Goal: Task Accomplishment & Management: Manage account settings

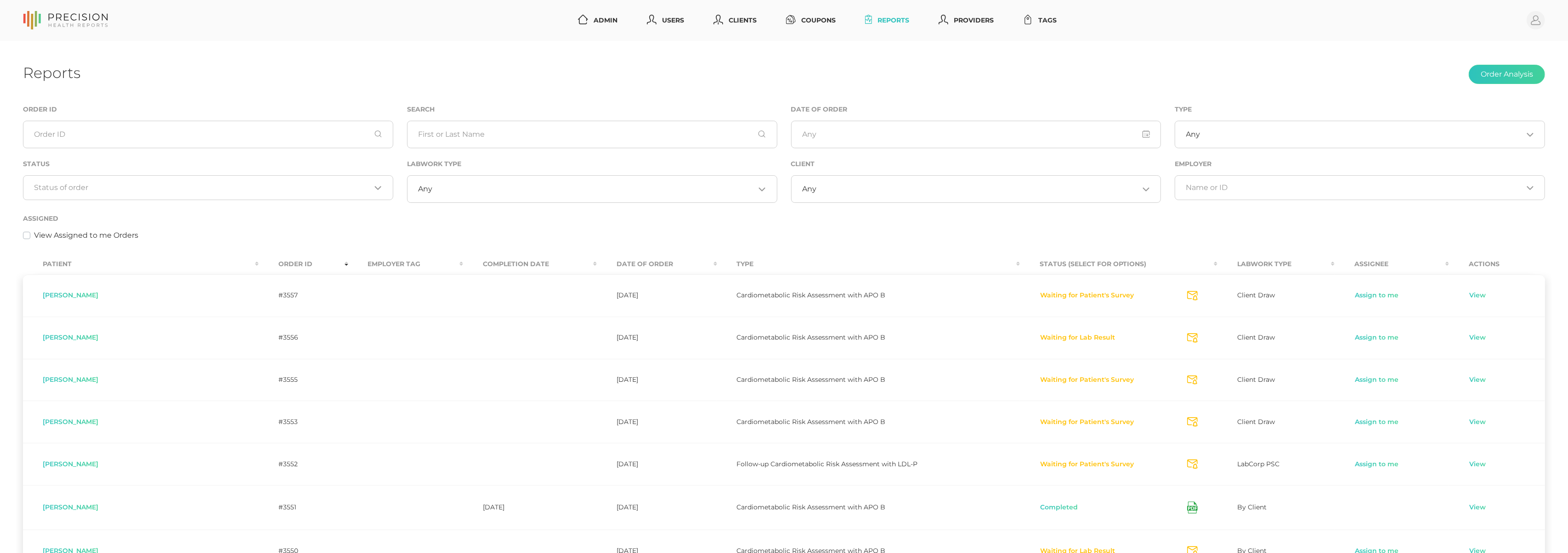
drag, startPoint x: 443, startPoint y: 217, endPoint x: 298, endPoint y: 208, distance: 145.3
click at [443, 217] on div "Assigned View Assigned to me Orders" at bounding box center [784, 227] width 1522 height 28
click at [263, 214] on div "Assigned View Assigned to me Orders" at bounding box center [784, 227] width 1522 height 28
click at [259, 193] on div "Loading..." at bounding box center [208, 187] width 370 height 25
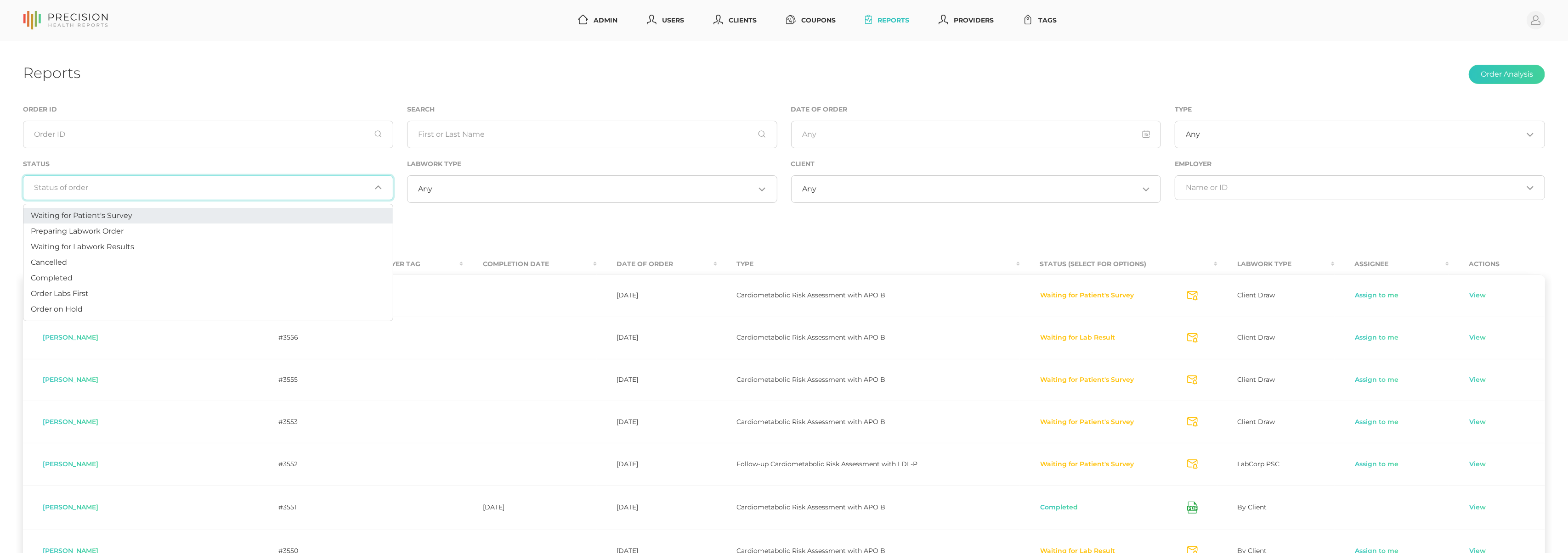
click at [239, 219] on li "Waiting for Patient's Survey" at bounding box center [208, 216] width 369 height 16
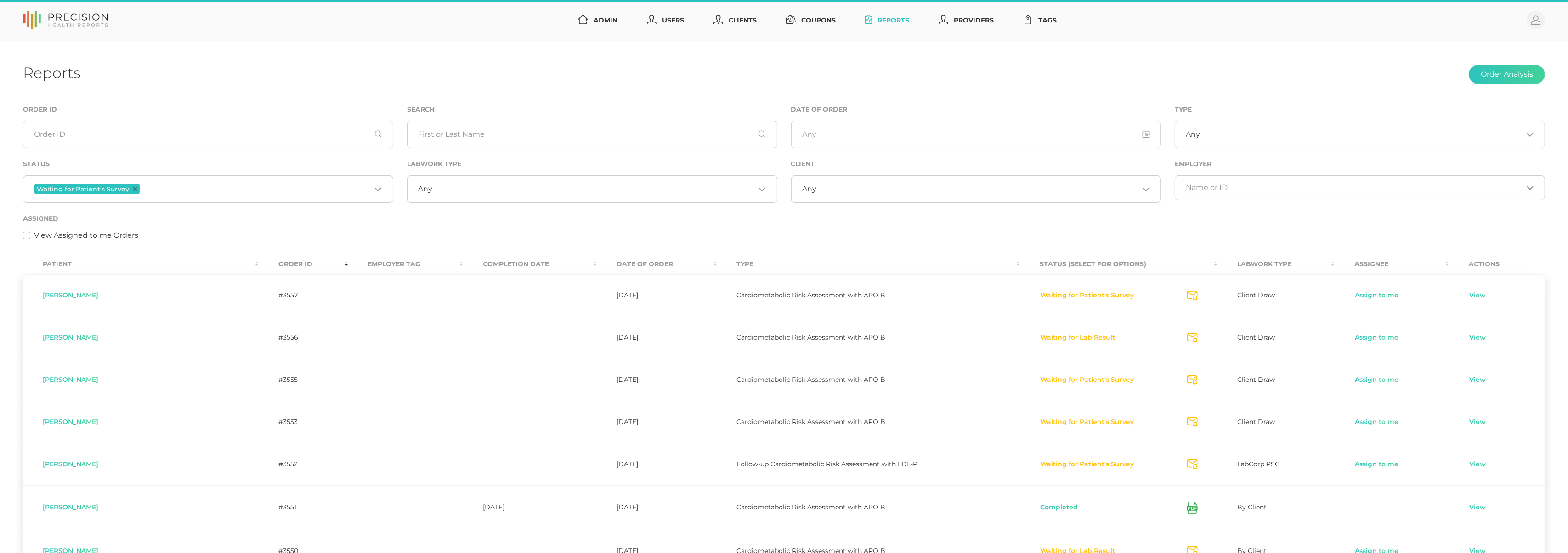
click at [245, 196] on div "Waiting for Patient's Survey Loading..." at bounding box center [208, 189] width 370 height 27
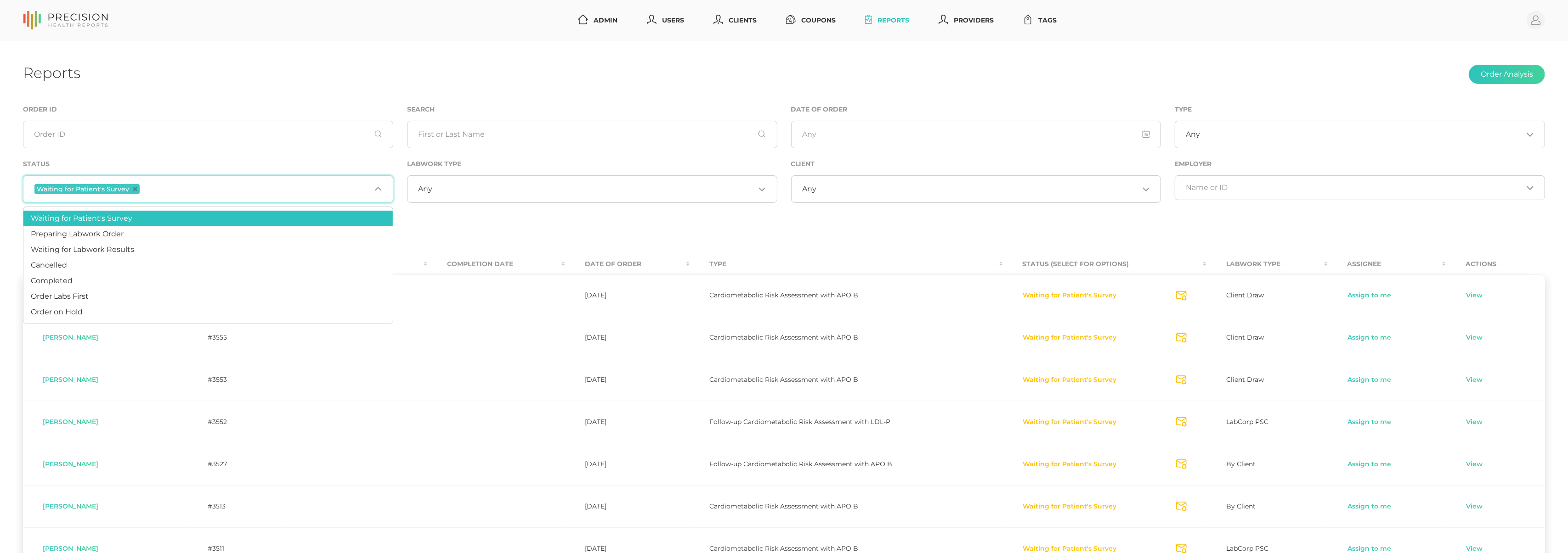
click at [133, 189] on icon "Deselect Waiting for Patient's Survey" at bounding box center [135, 189] width 5 height 5
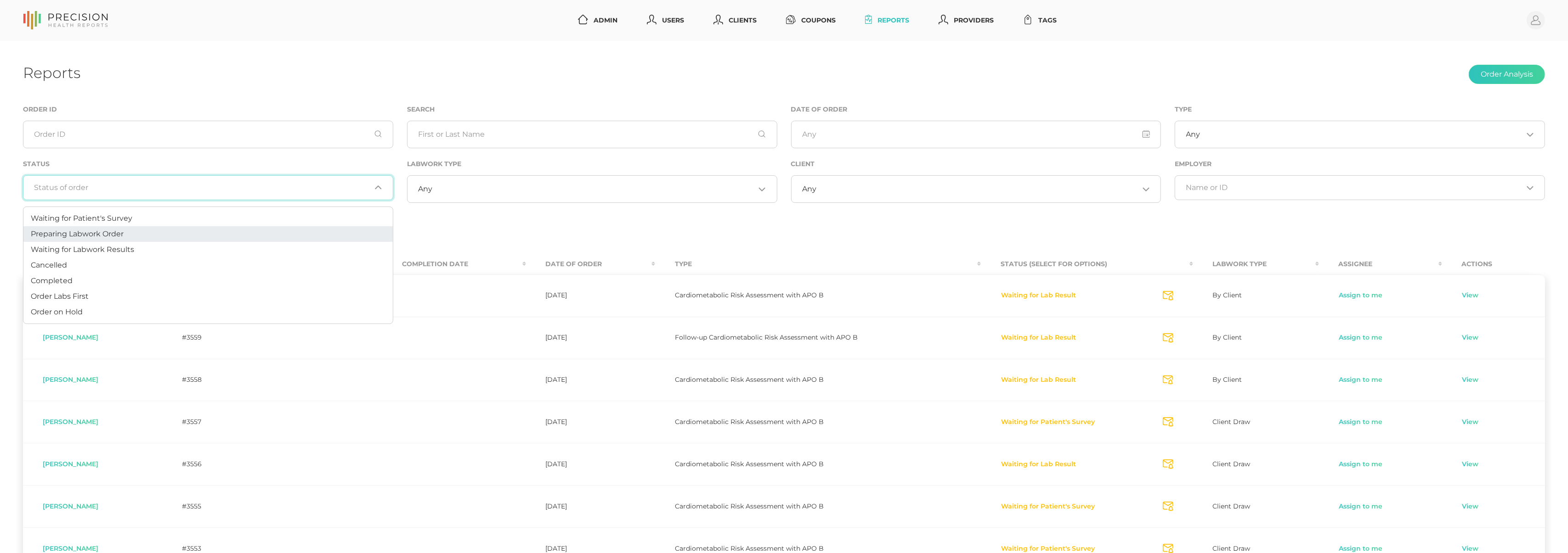
click at [121, 235] on span "Preparing Labwork Order" at bounding box center [77, 234] width 93 height 9
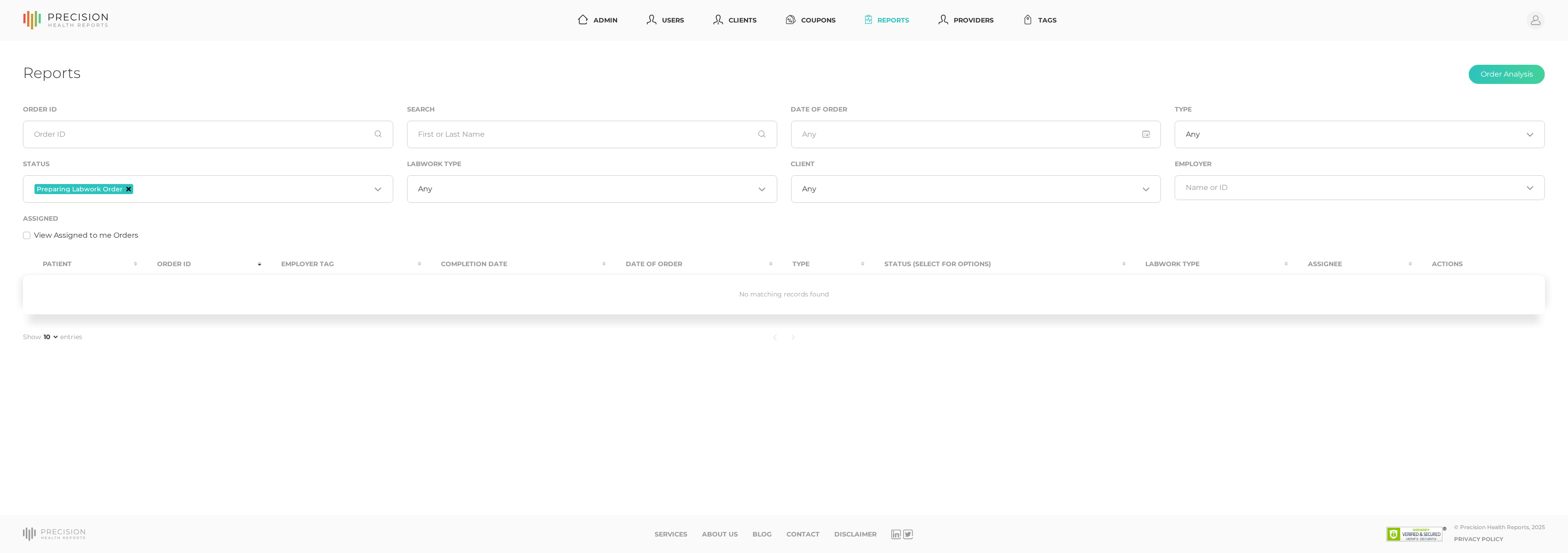
click at [128, 189] on icon "Deselect Preparing Labwork Order" at bounding box center [129, 189] width 5 height 5
click at [210, 192] on input "Search for option" at bounding box center [203, 187] width 337 height 9
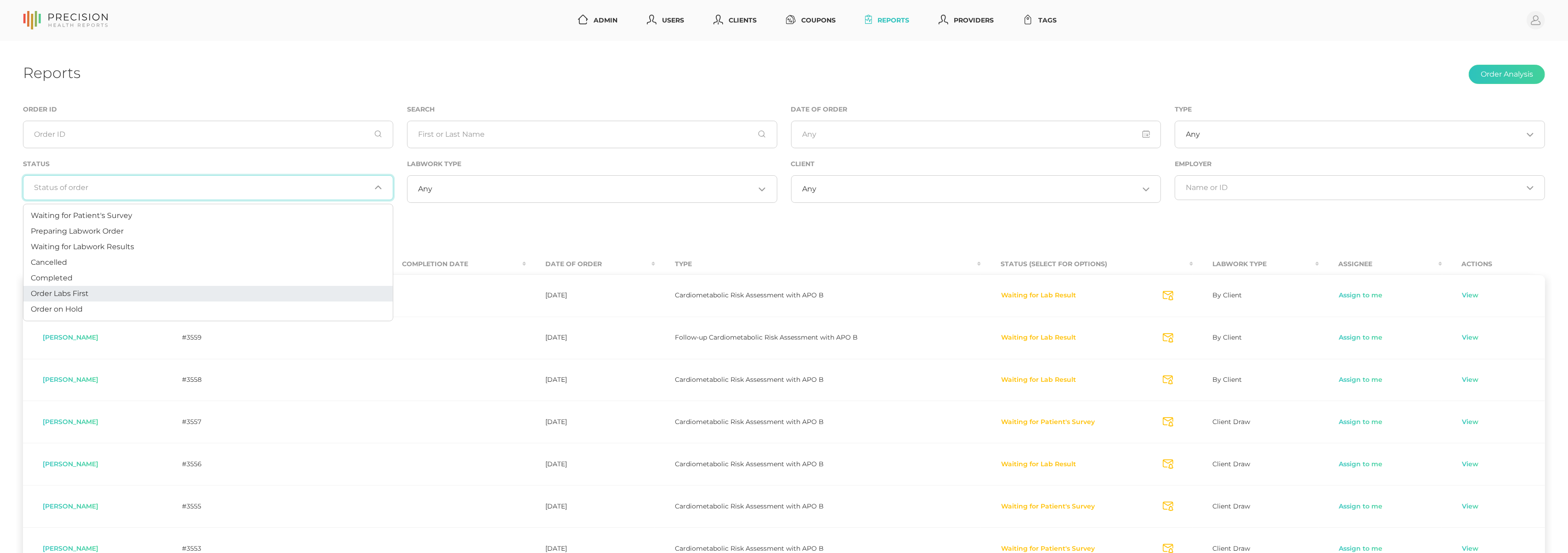
click at [161, 292] on li "Order Labs First" at bounding box center [208, 294] width 369 height 16
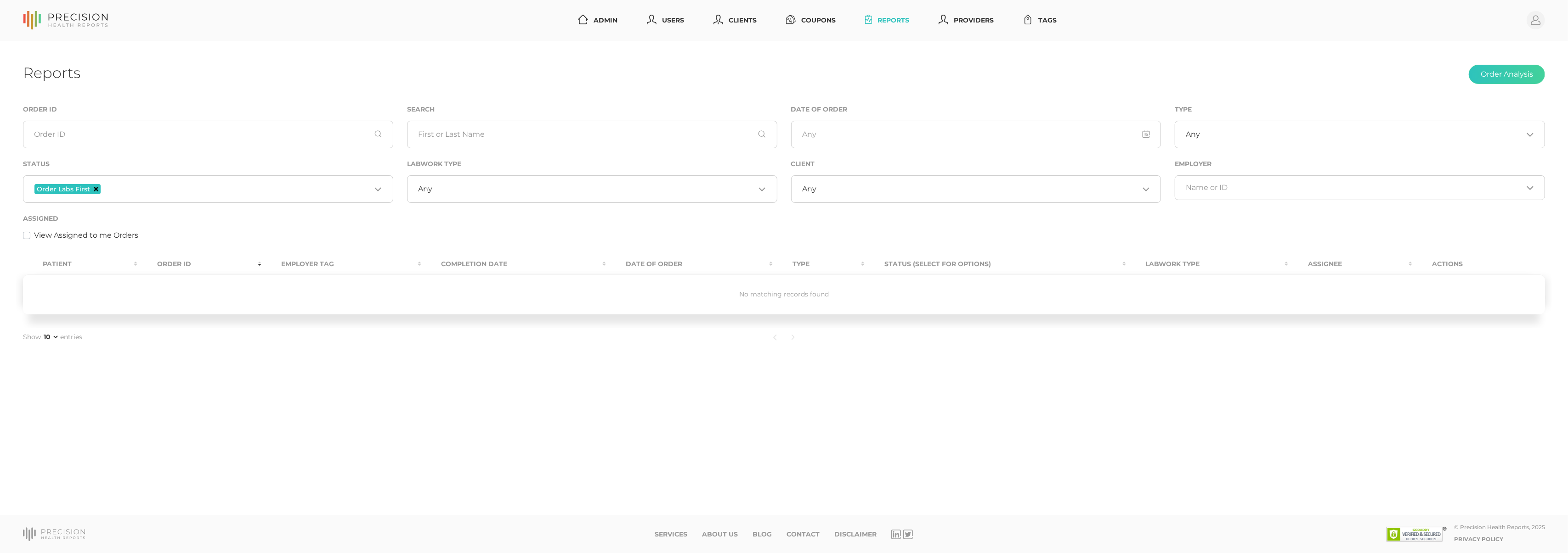
click at [96, 187] on icon "Deselect Order Labs First" at bounding box center [96, 189] width 5 height 5
click at [177, 192] on input "Search for option" at bounding box center [203, 187] width 337 height 9
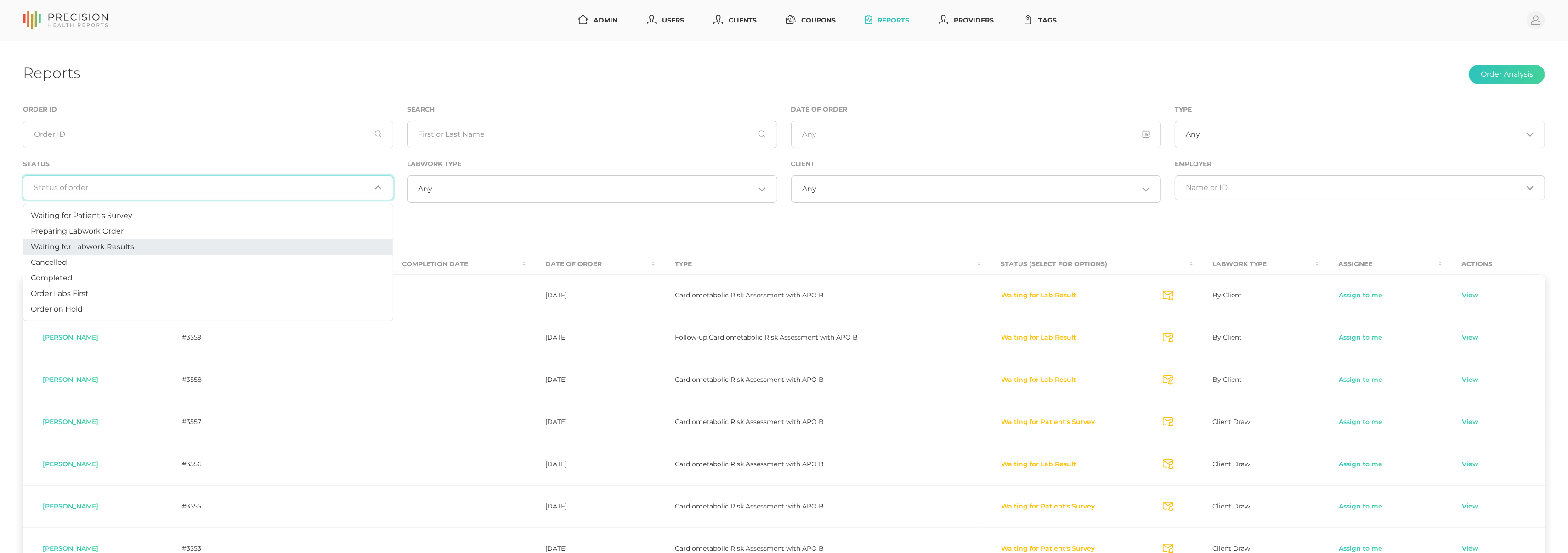
click at [156, 245] on li "Waiting for Labwork Results" at bounding box center [208, 247] width 369 height 16
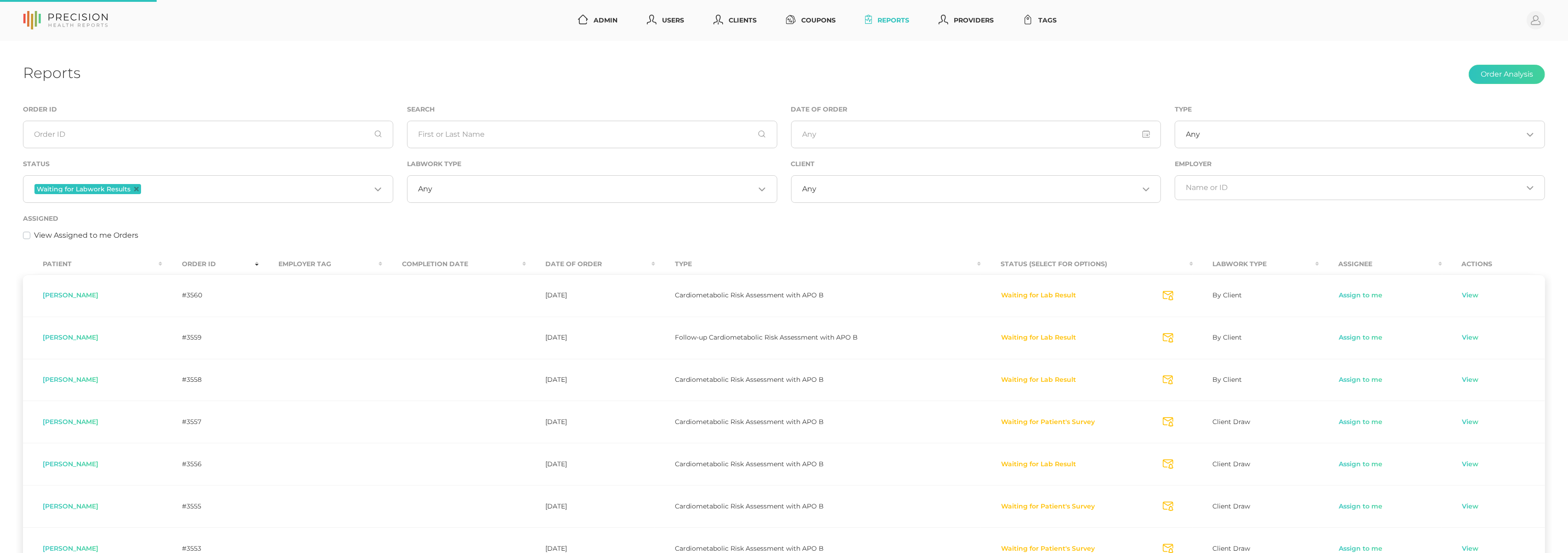
click at [475, 194] on input "Search for option" at bounding box center [593, 189] width 323 height 9
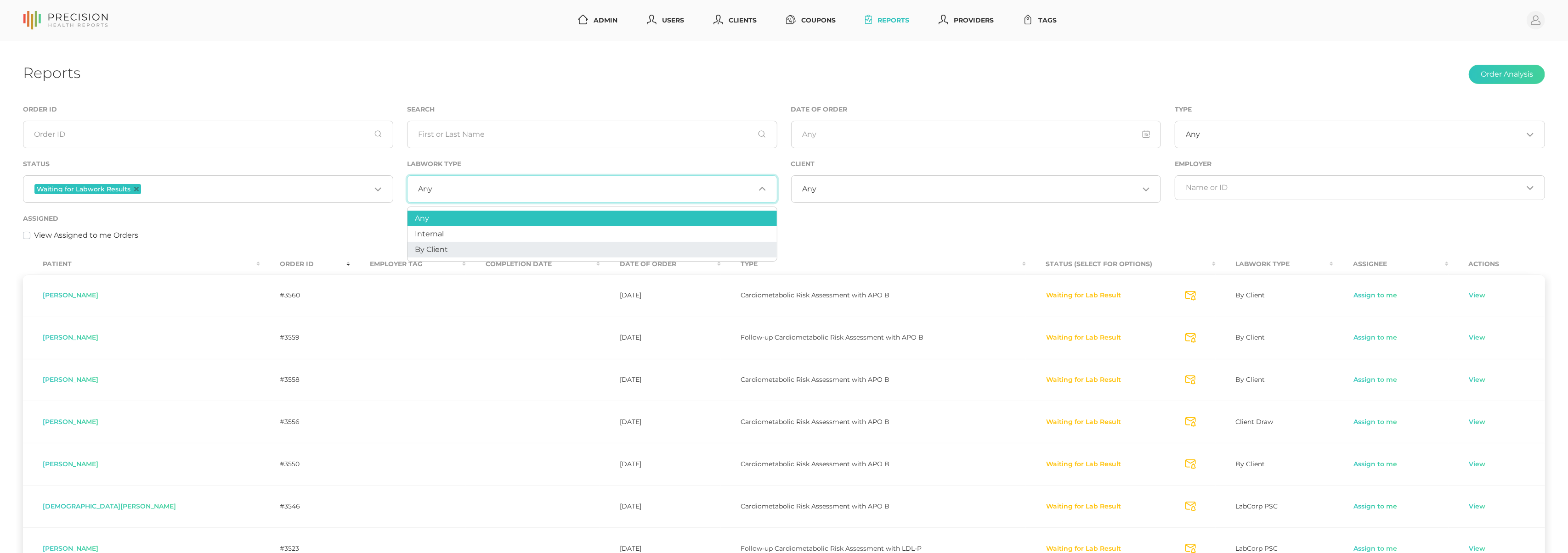
click at [460, 246] on li "By Client" at bounding box center [592, 250] width 369 height 16
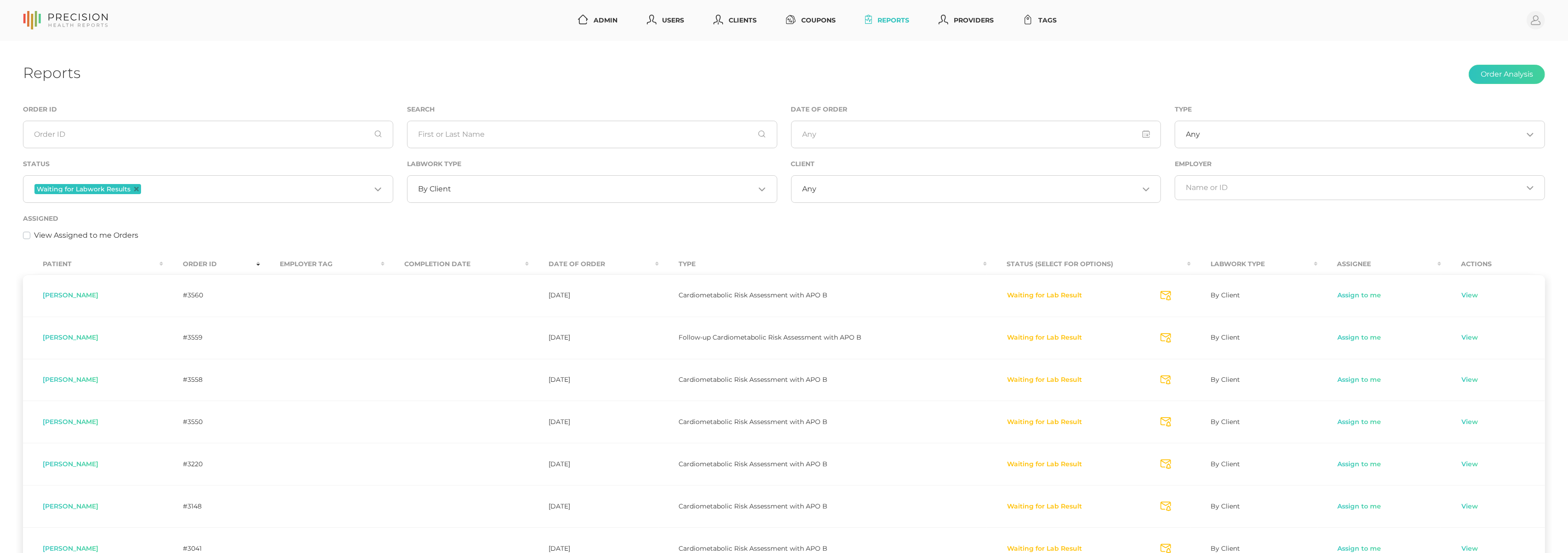
click at [220, 267] on th "Order ID" at bounding box center [211, 264] width 97 height 21
click at [209, 262] on th "Order ID" at bounding box center [211, 264] width 97 height 21
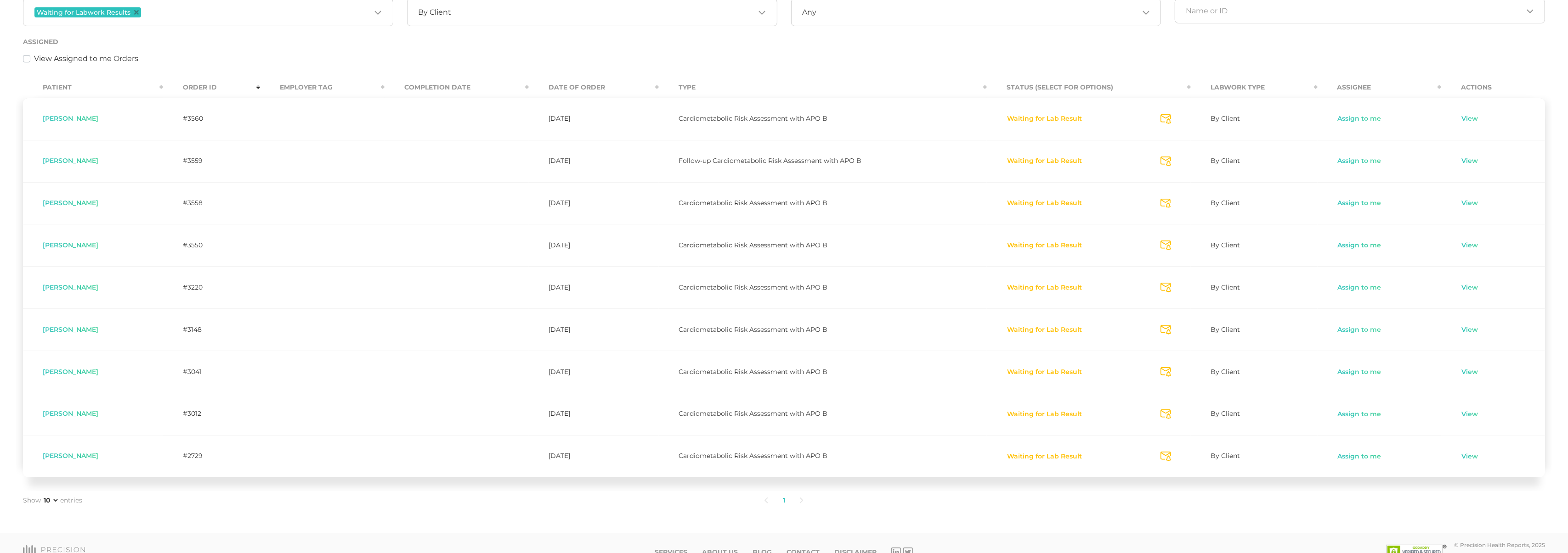
scroll to position [175, 0]
click at [212, 18] on input "Search for option" at bounding box center [257, 14] width 228 height 12
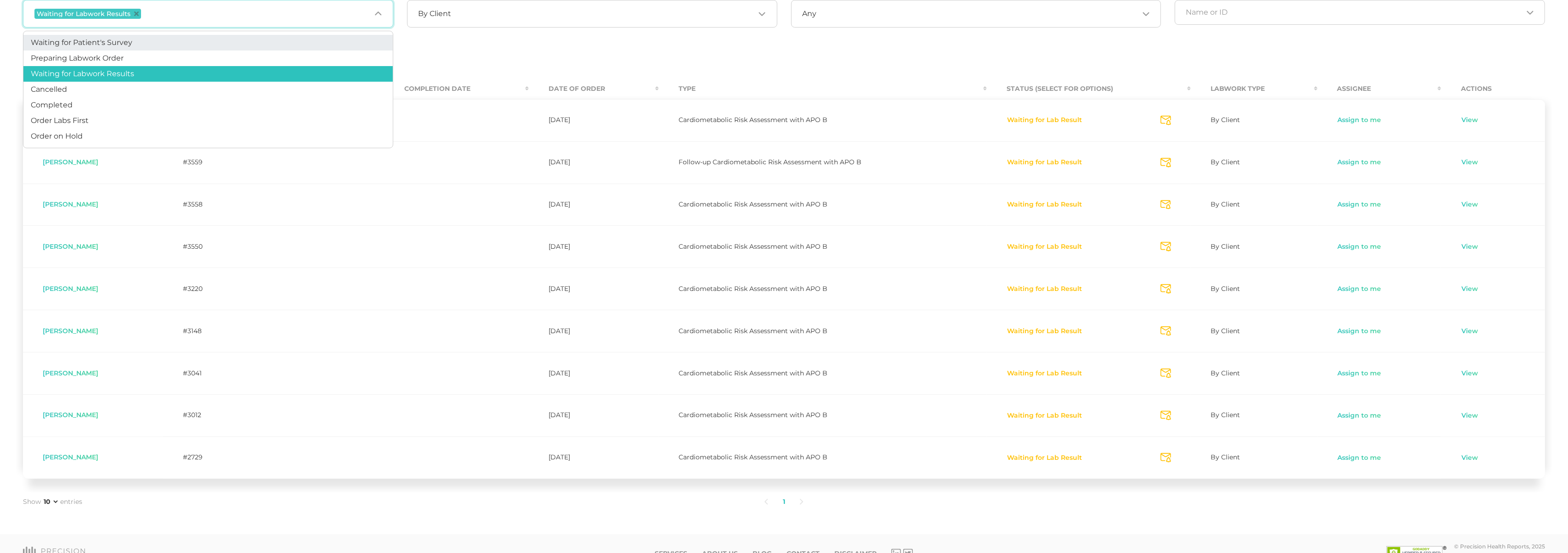
click at [194, 42] on li "Waiting for Patient's Survey" at bounding box center [208, 43] width 369 height 16
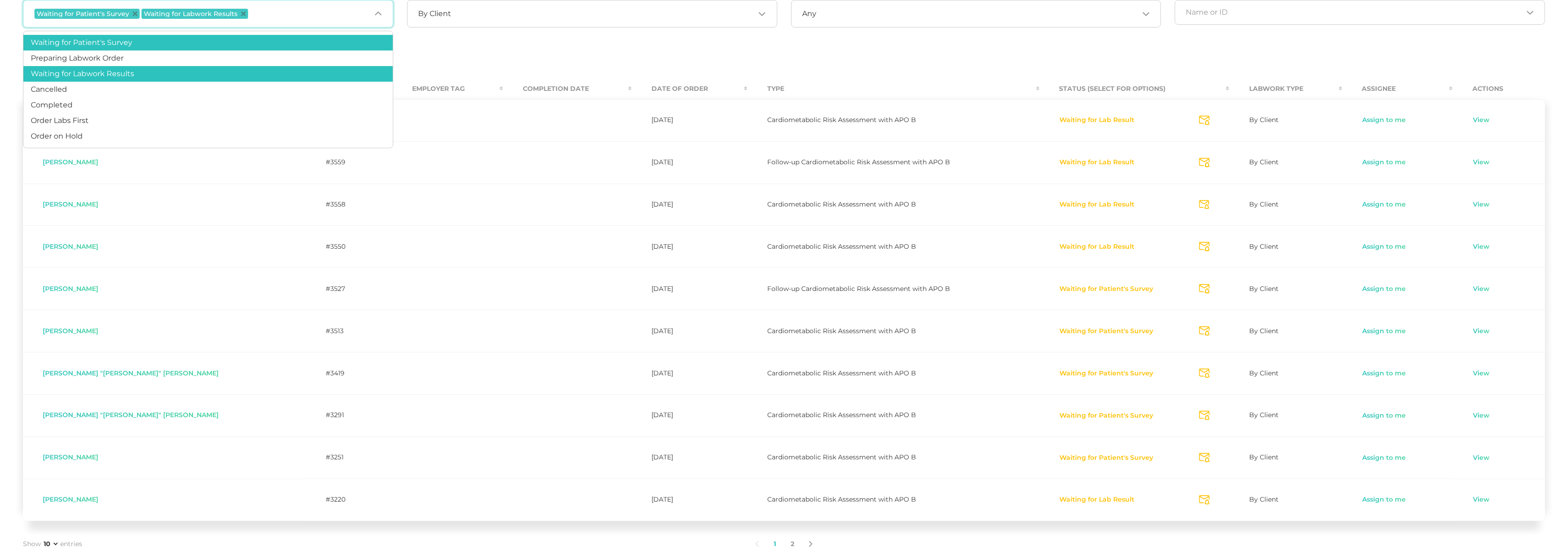
click at [272, 14] on input "Search for option" at bounding box center [310, 14] width 121 height 12
click at [131, 100] on li "Completed" at bounding box center [208, 105] width 369 height 16
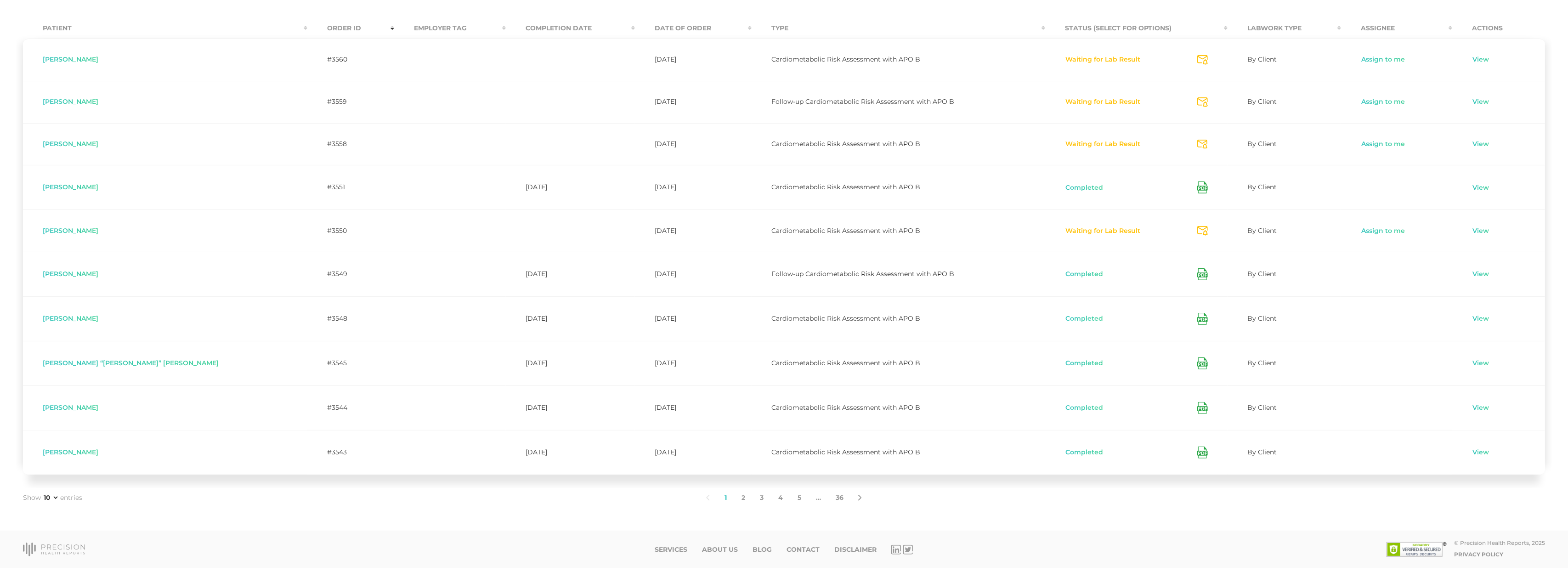
scroll to position [0, 0]
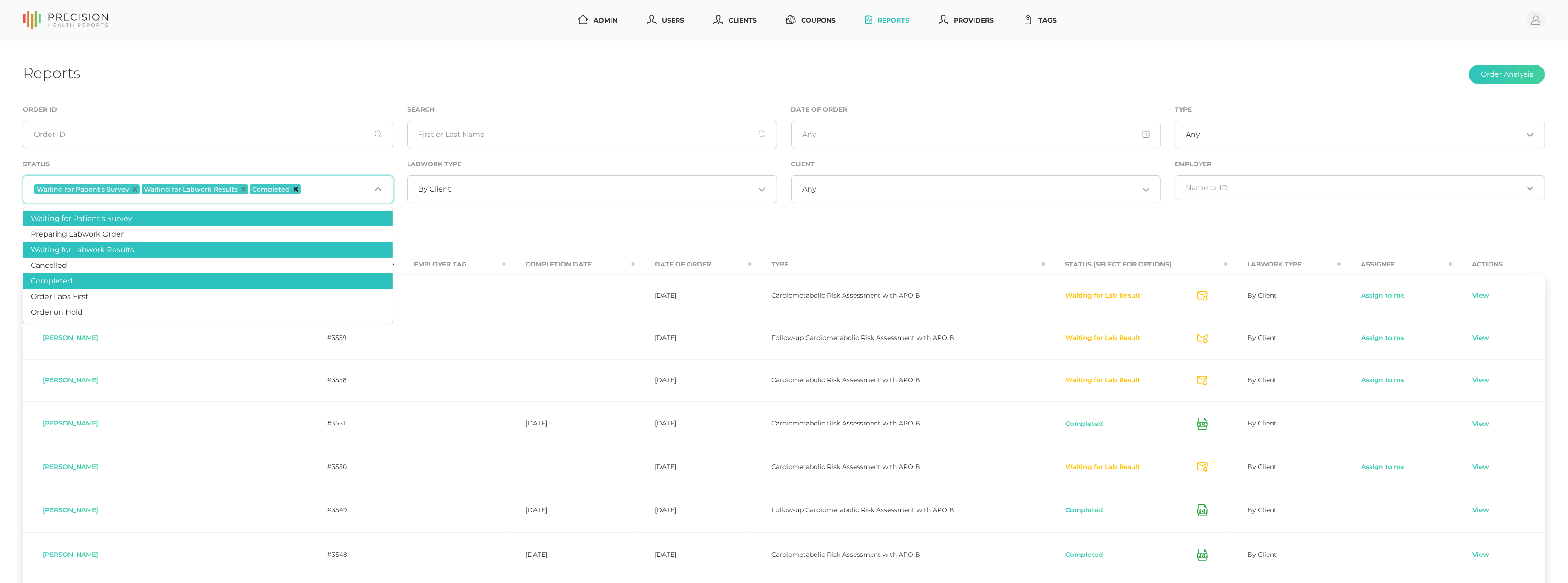
click at [293, 188] on icon "Deselect Completed" at bounding box center [296, 189] width 5 height 5
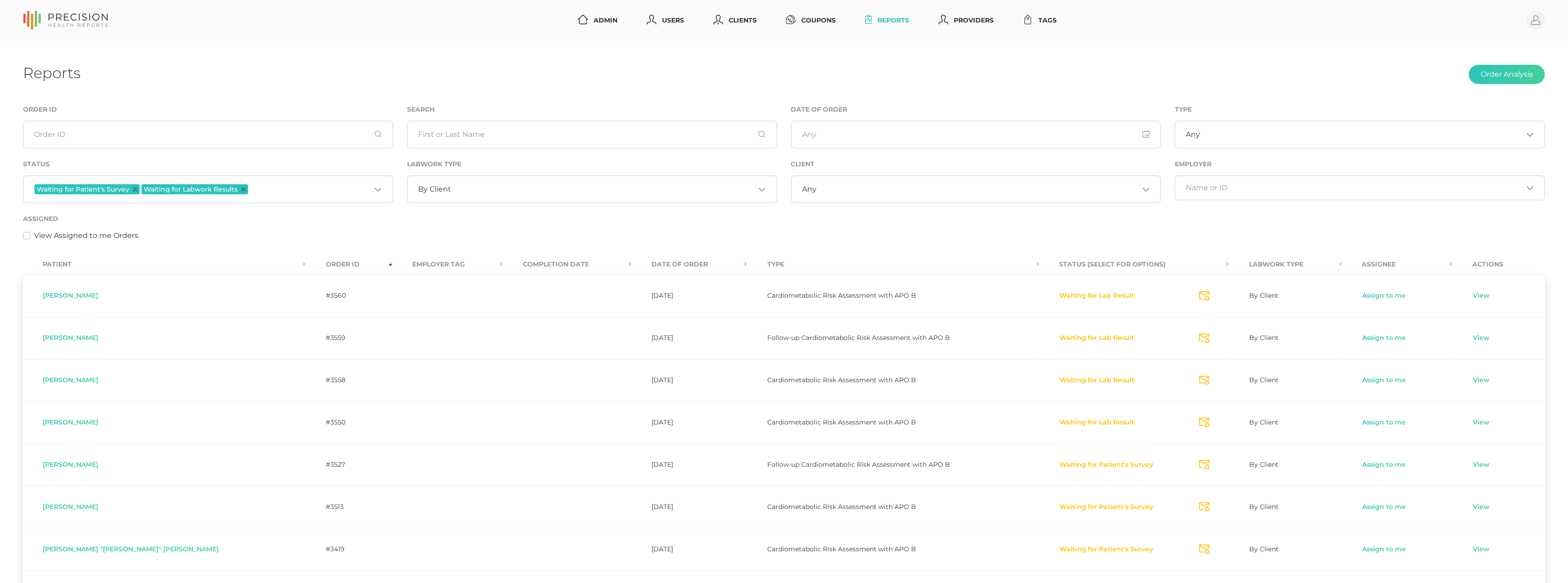
click at [642, 219] on div "Assigned View Assigned to me Orders" at bounding box center [784, 227] width 1522 height 28
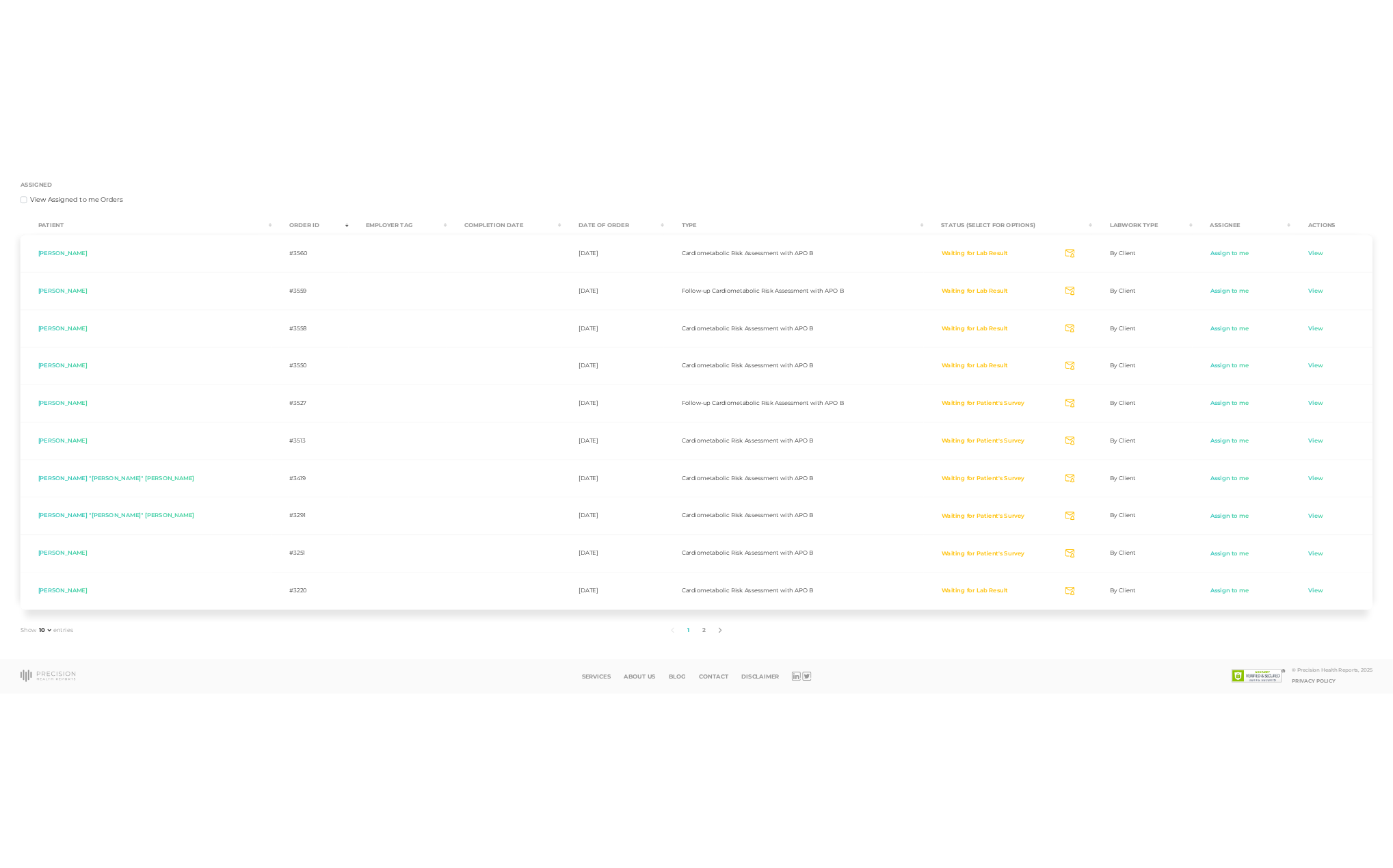
scroll to position [311, 0]
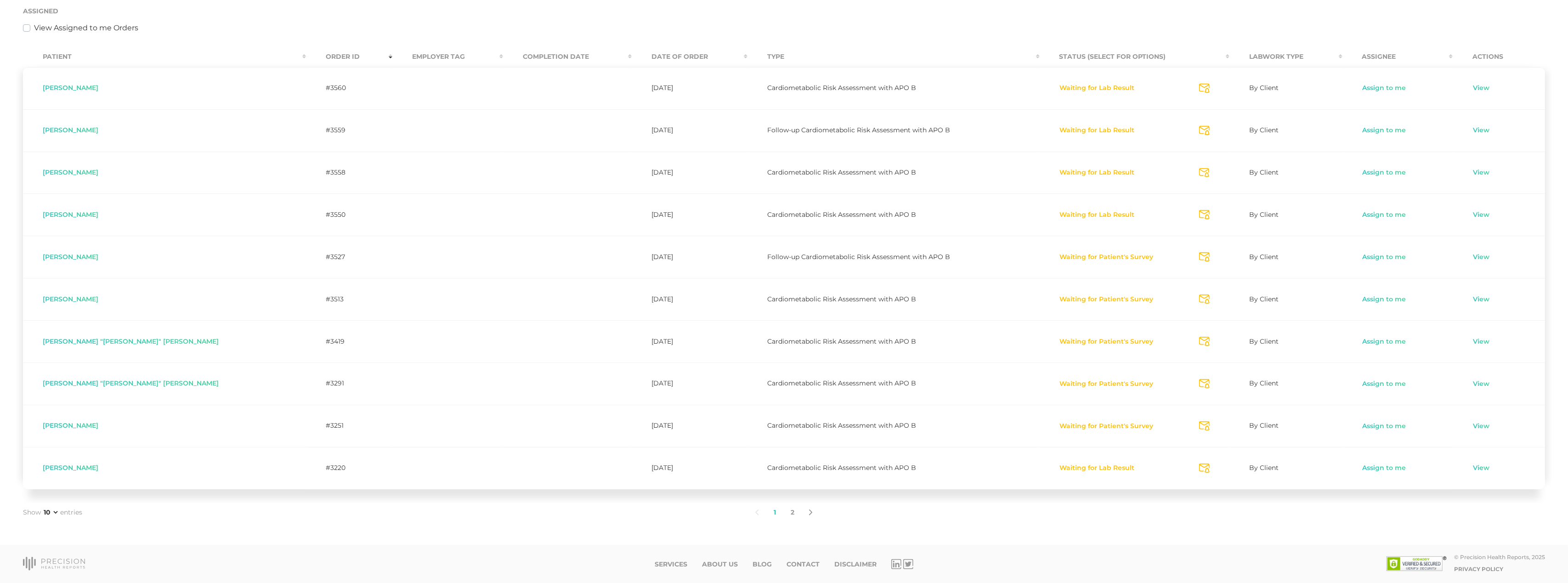
click at [1565, 114] on div "Reports Order Analysis Order ID Search Date of Order Type Any Loading... Status…" at bounding box center [784, 189] width 1568 height 712
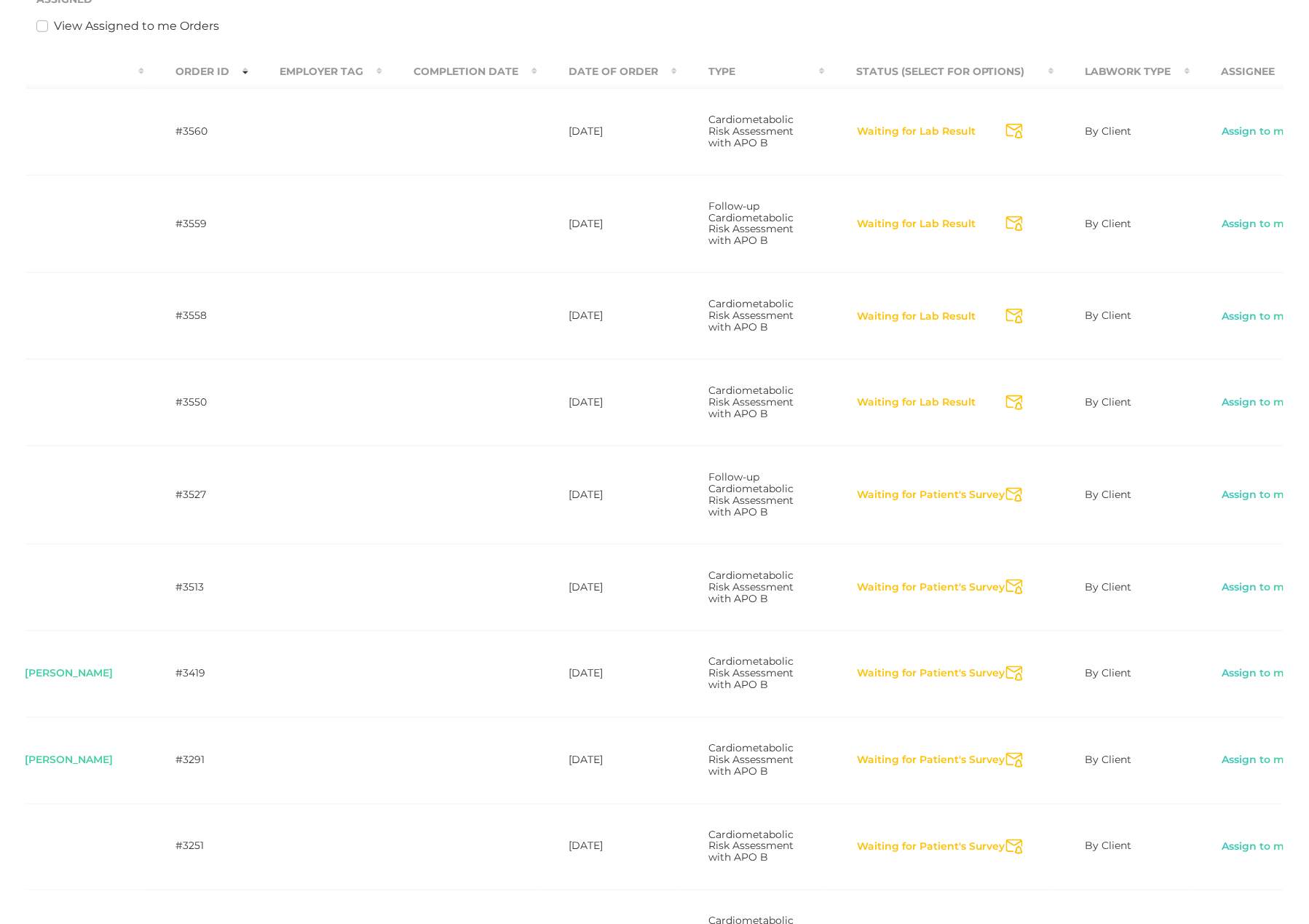
scroll to position [0, 233]
click at [1222, 410] on link "Assign to me" at bounding box center [1257, 402] width 70 height 14
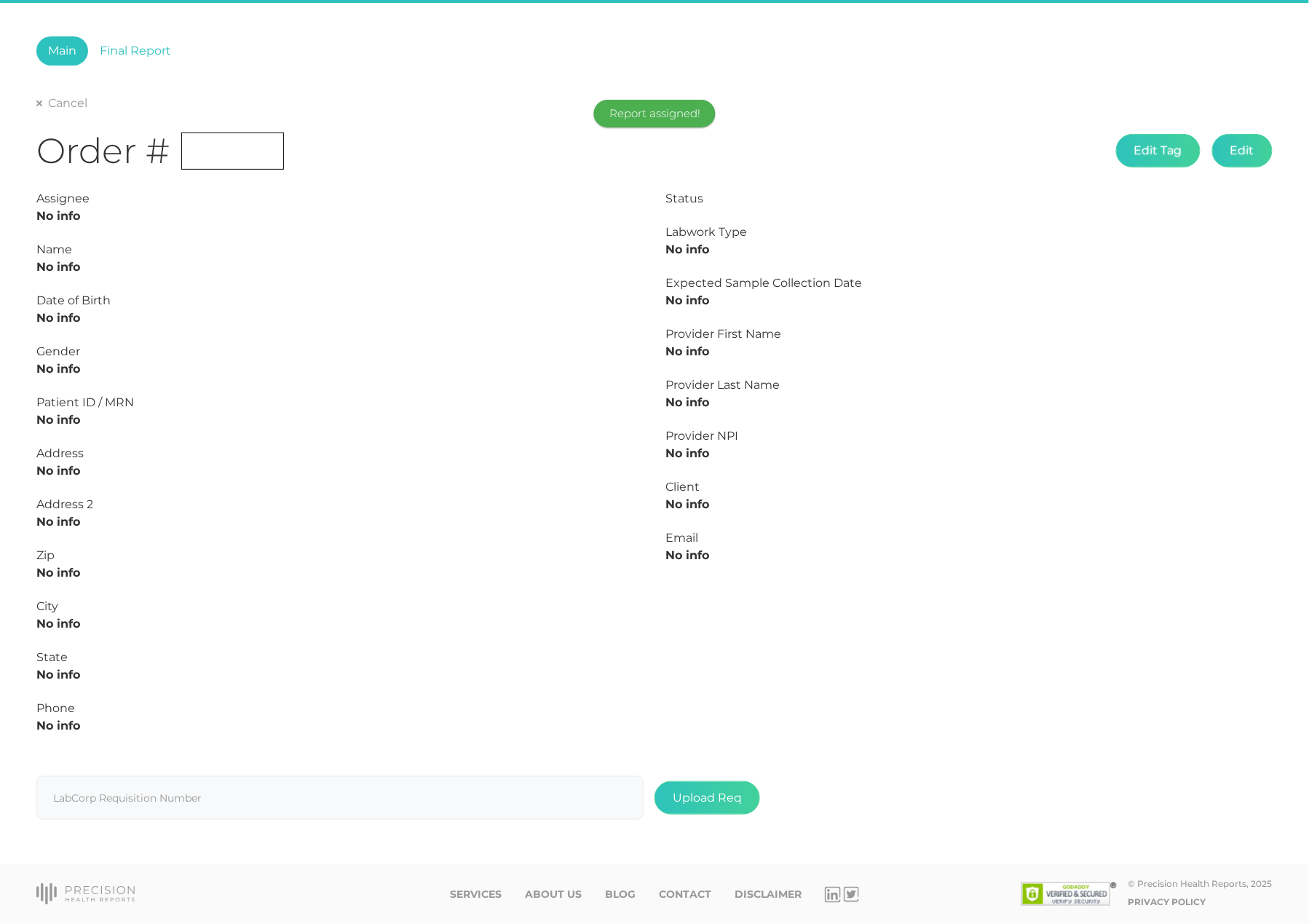
scroll to position [65, 0]
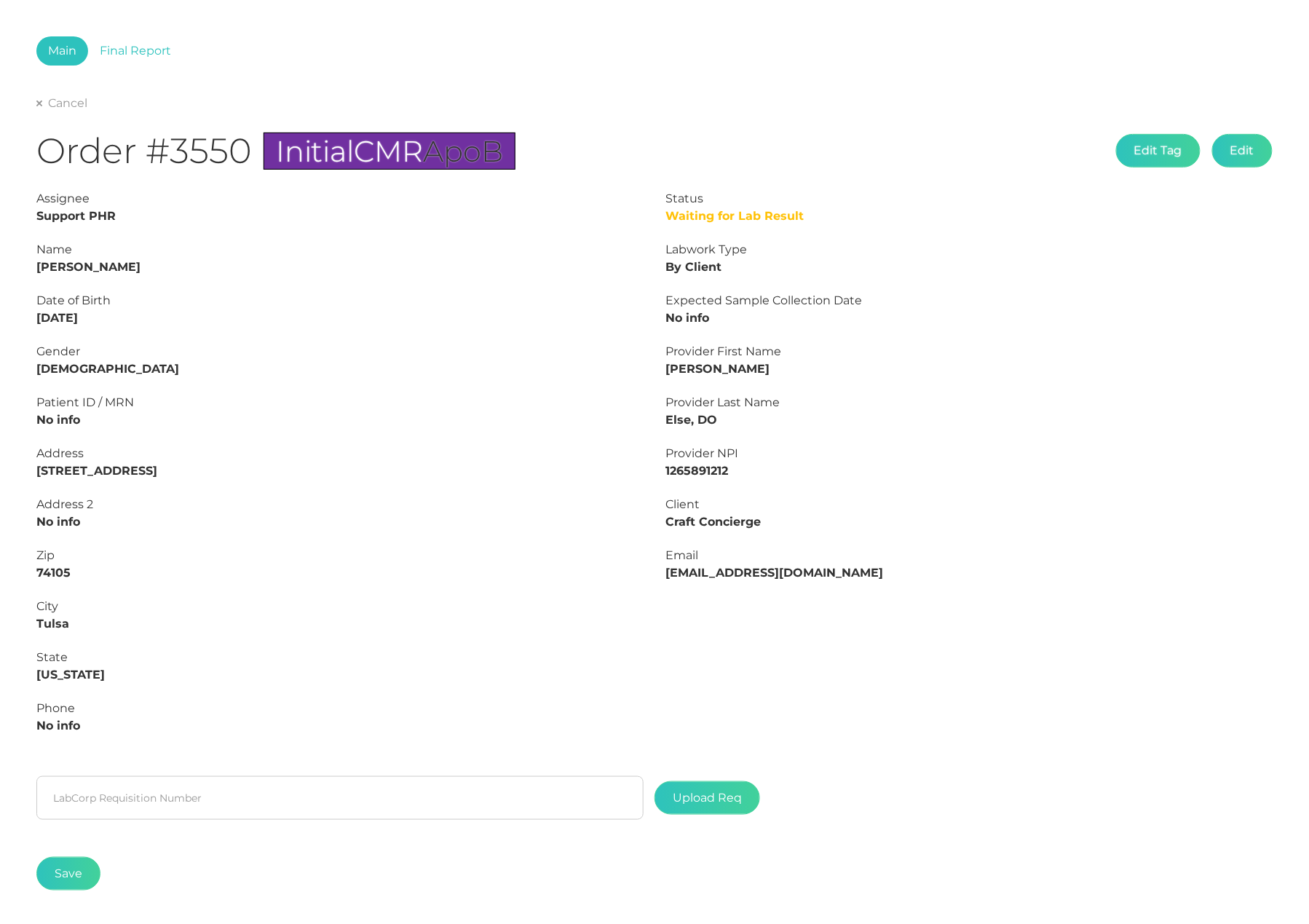
click at [118, 264] on strong "Donna Gougler" at bounding box center [89, 266] width 104 height 14
copy strong "Gougler"
click at [51, 264] on strong "Donna Gougler" at bounding box center [89, 266] width 104 height 14
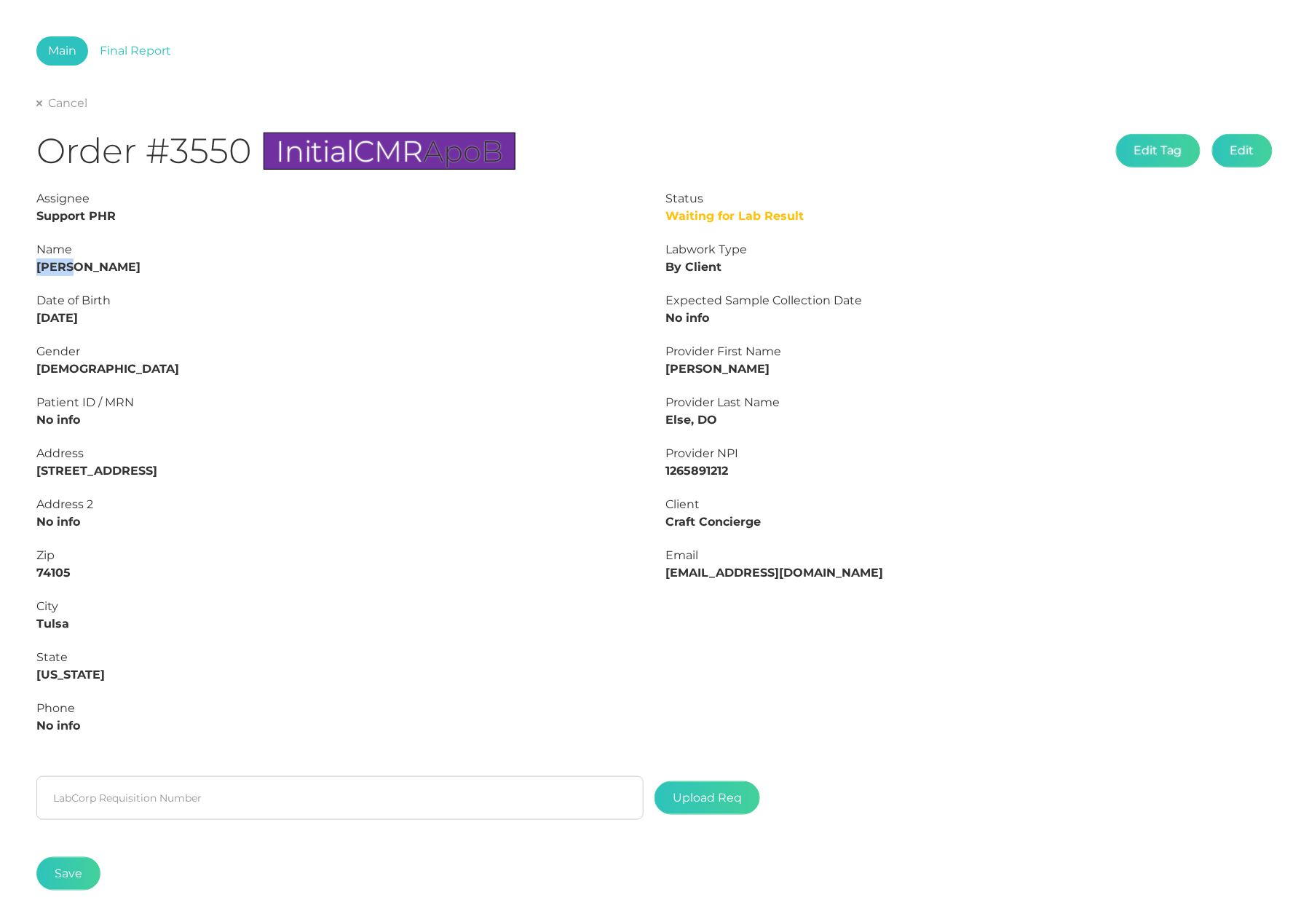
copy strong "Donna"
drag, startPoint x: 95, startPoint y: 315, endPoint x: 5, endPoint y: 311, distance: 90.1
click at [5, 311] on div "Main Final Report Cancel Order #3550 Initial CMR ApoB Edit Tag Edit Status Wait…" at bounding box center [654, 477] width 1309 height 956
copy strong "07/19/1963"
drag, startPoint x: 41, startPoint y: 147, endPoint x: 258, endPoint y: 147, distance: 217.0
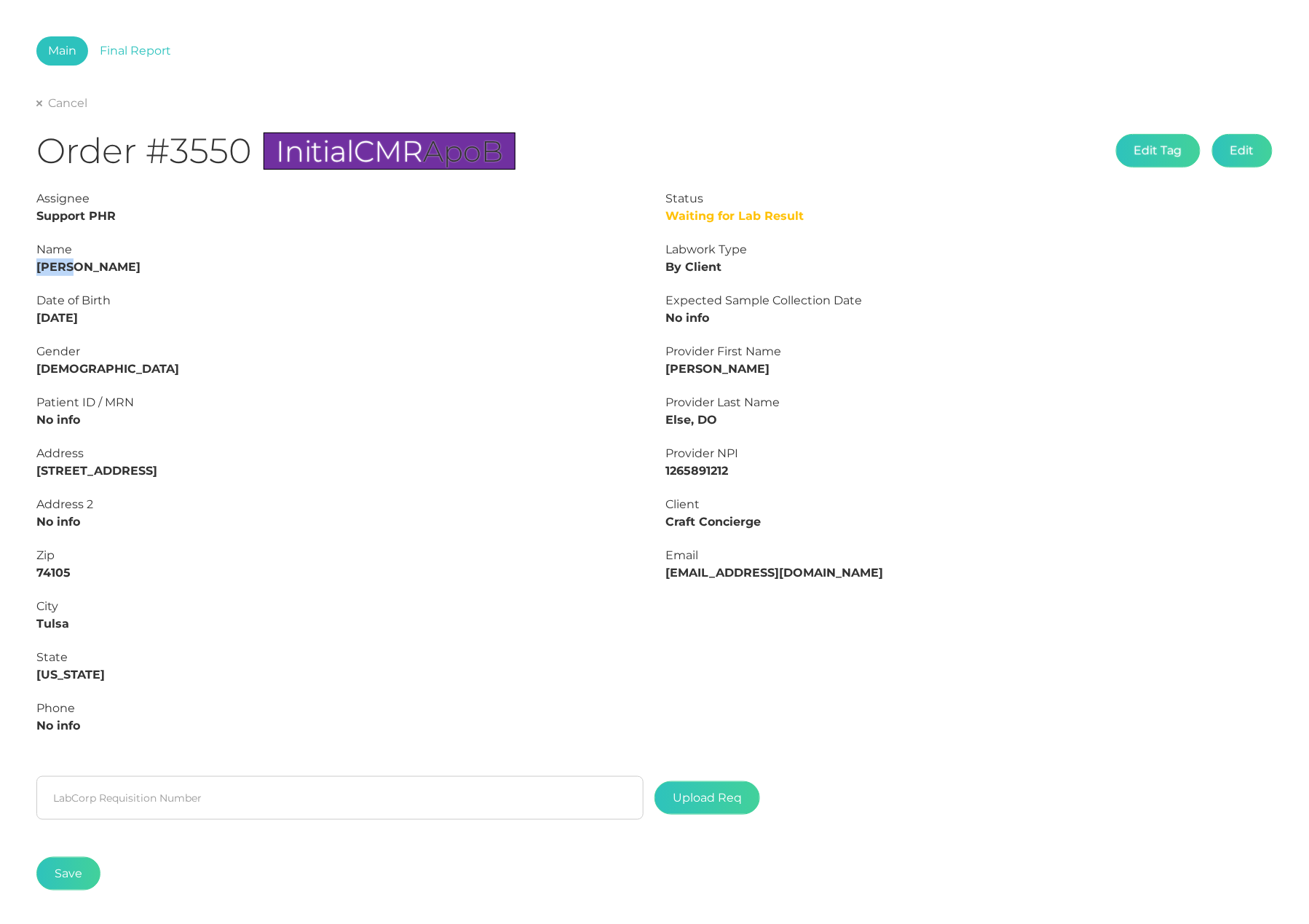
click at [258, 147] on h1 "Order #3550 Initial CMR ApoB" at bounding box center [276, 150] width 479 height 43
copy h1 "Order #3550"
click at [99, 266] on strong "Donna Gougler" at bounding box center [89, 266] width 104 height 14
drag, startPoint x: 1099, startPoint y: 448, endPoint x: 99, endPoint y: 264, distance: 1016.8
click at [99, 266] on strong "Donna Gougler" at bounding box center [89, 266] width 104 height 14
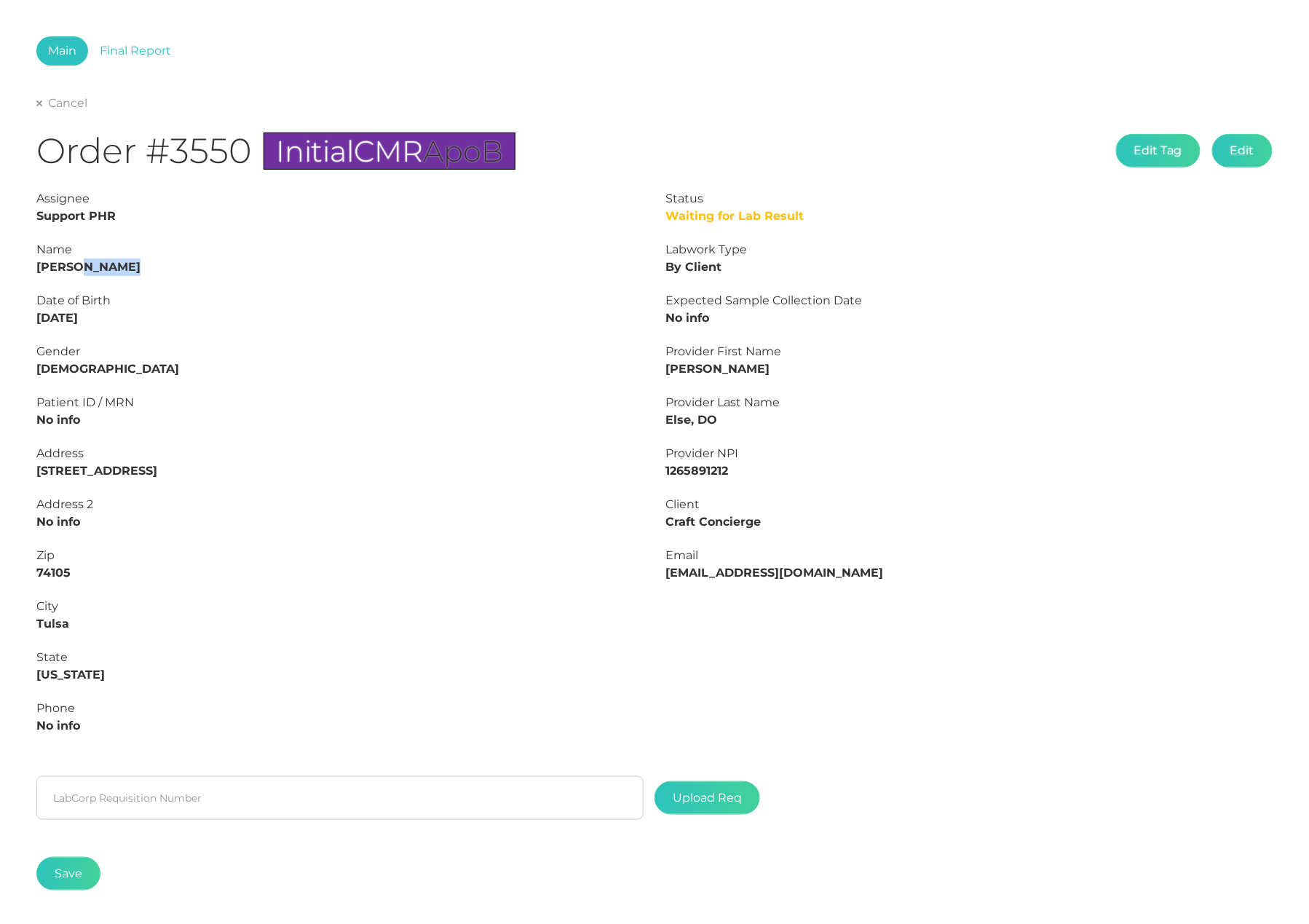
copy strong "Gougler"
click at [42, 104] on link "Cancel" at bounding box center [62, 103] width 51 height 14
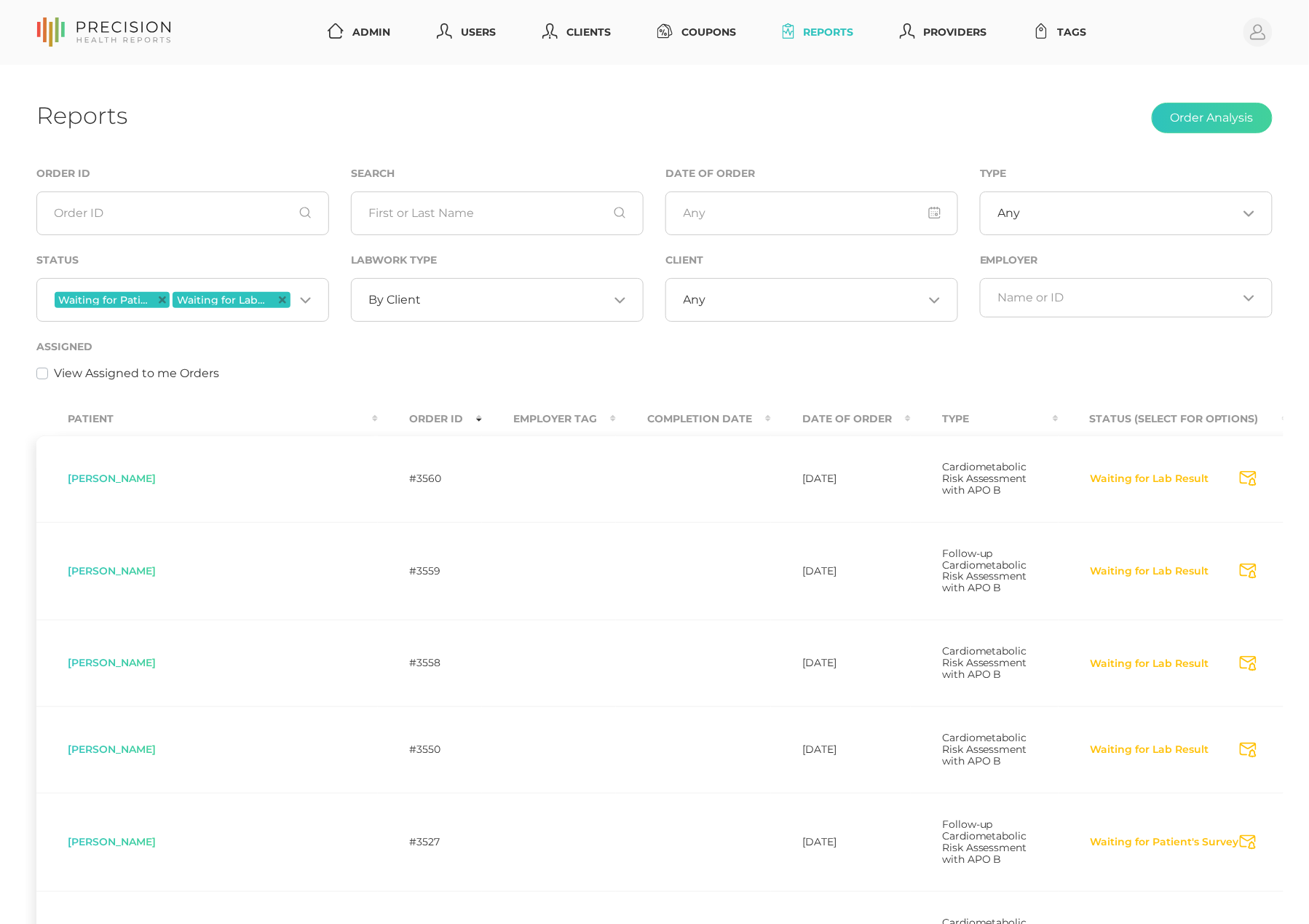
click at [162, 298] on icon "Deselect Waiting for Patient's Survey" at bounding box center [163, 300] width 8 height 8
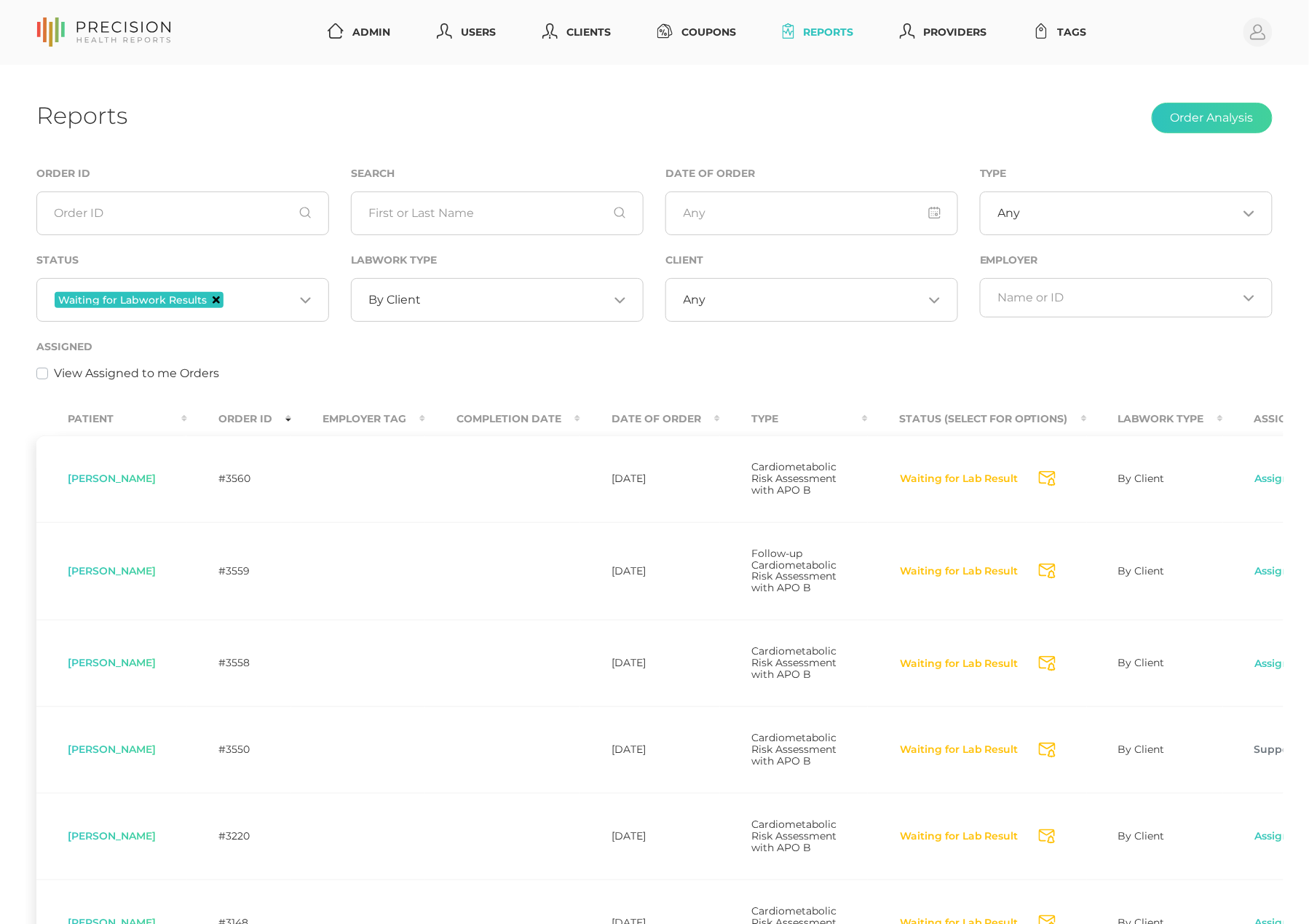
click at [212, 301] on icon "Deselect Waiting for Labwork Results" at bounding box center [216, 300] width 8 height 8
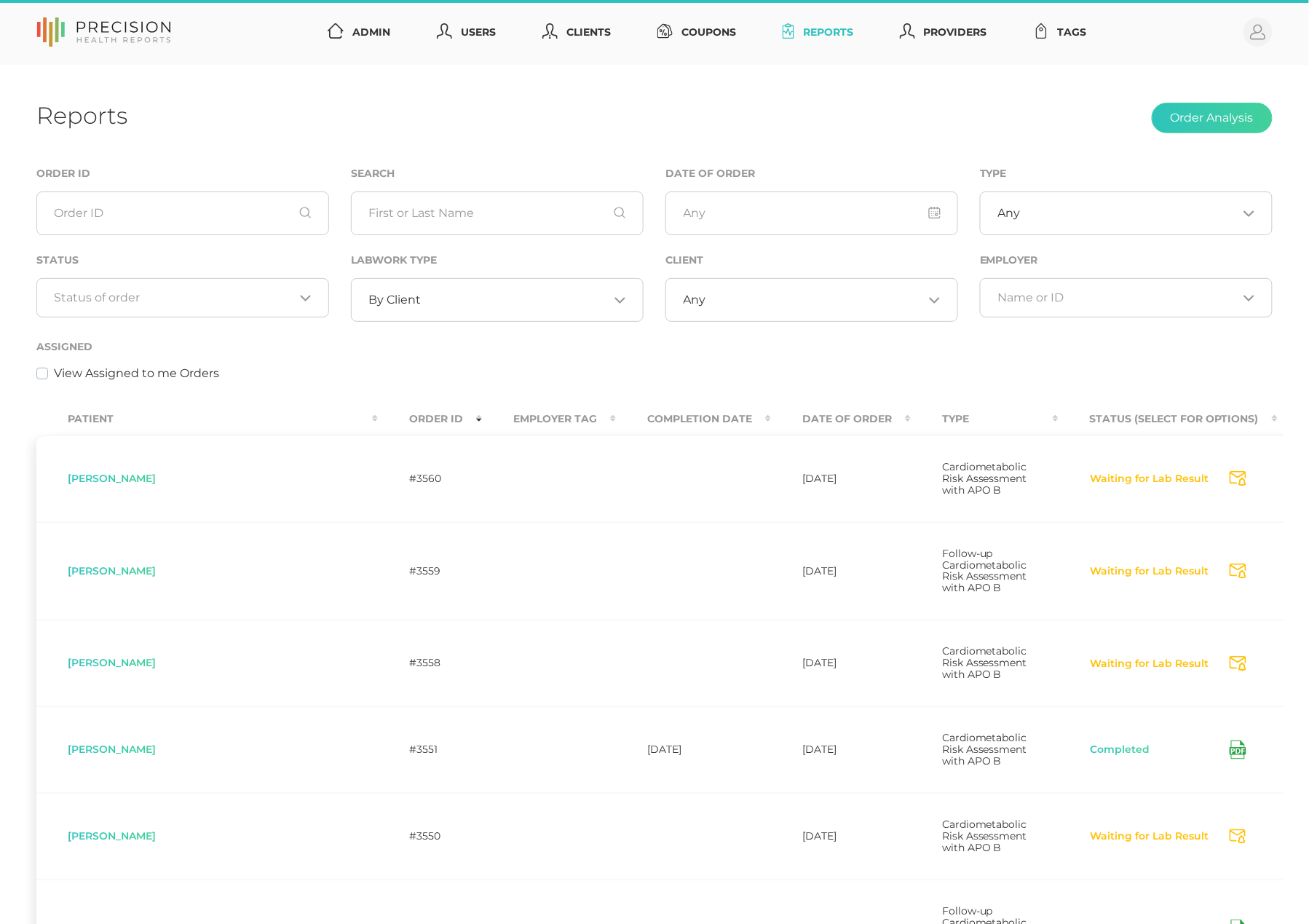
click at [493, 304] on input "Search for option" at bounding box center [515, 299] width 187 height 14
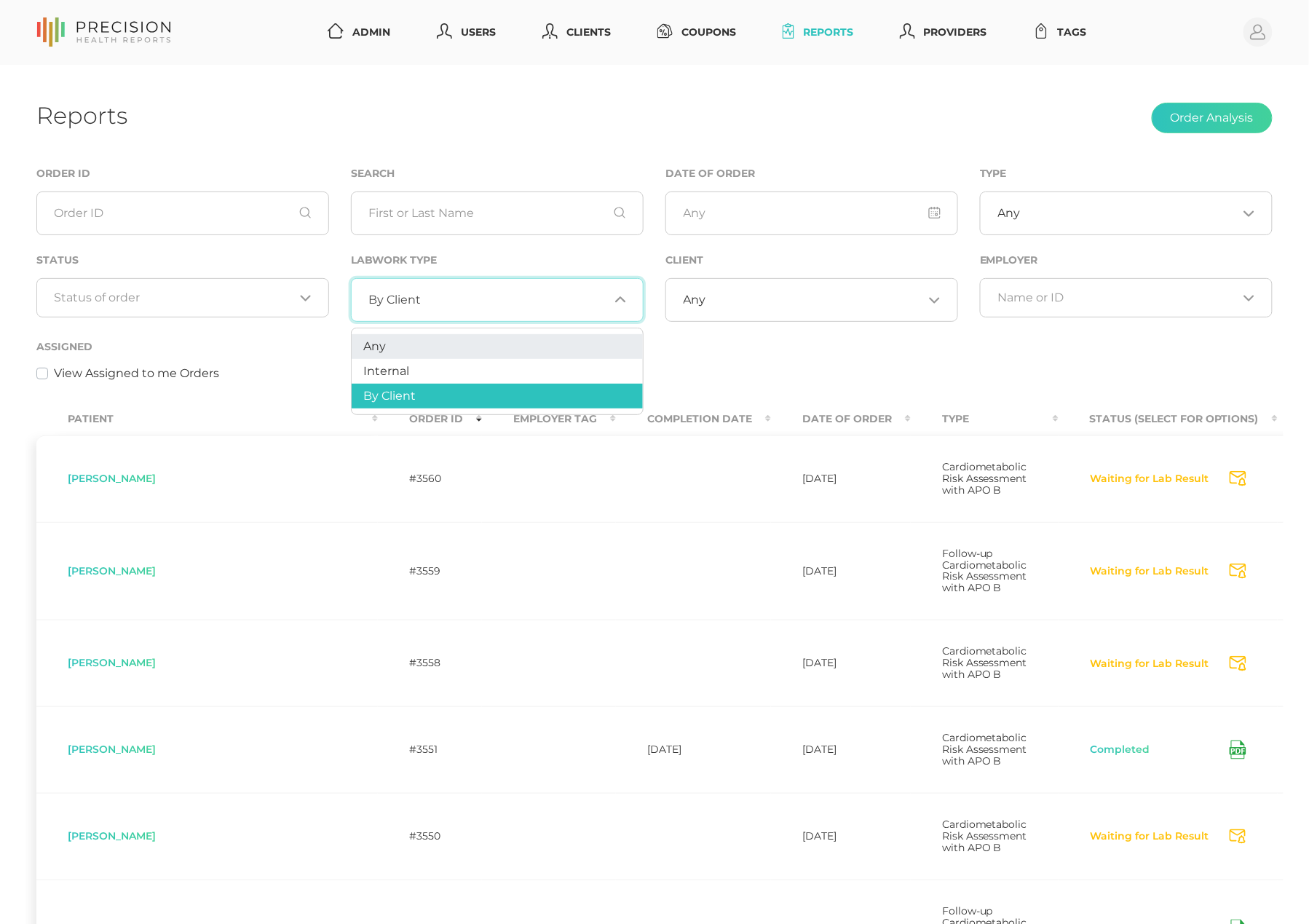
click at [426, 348] on li "Any" at bounding box center [498, 346] width 291 height 25
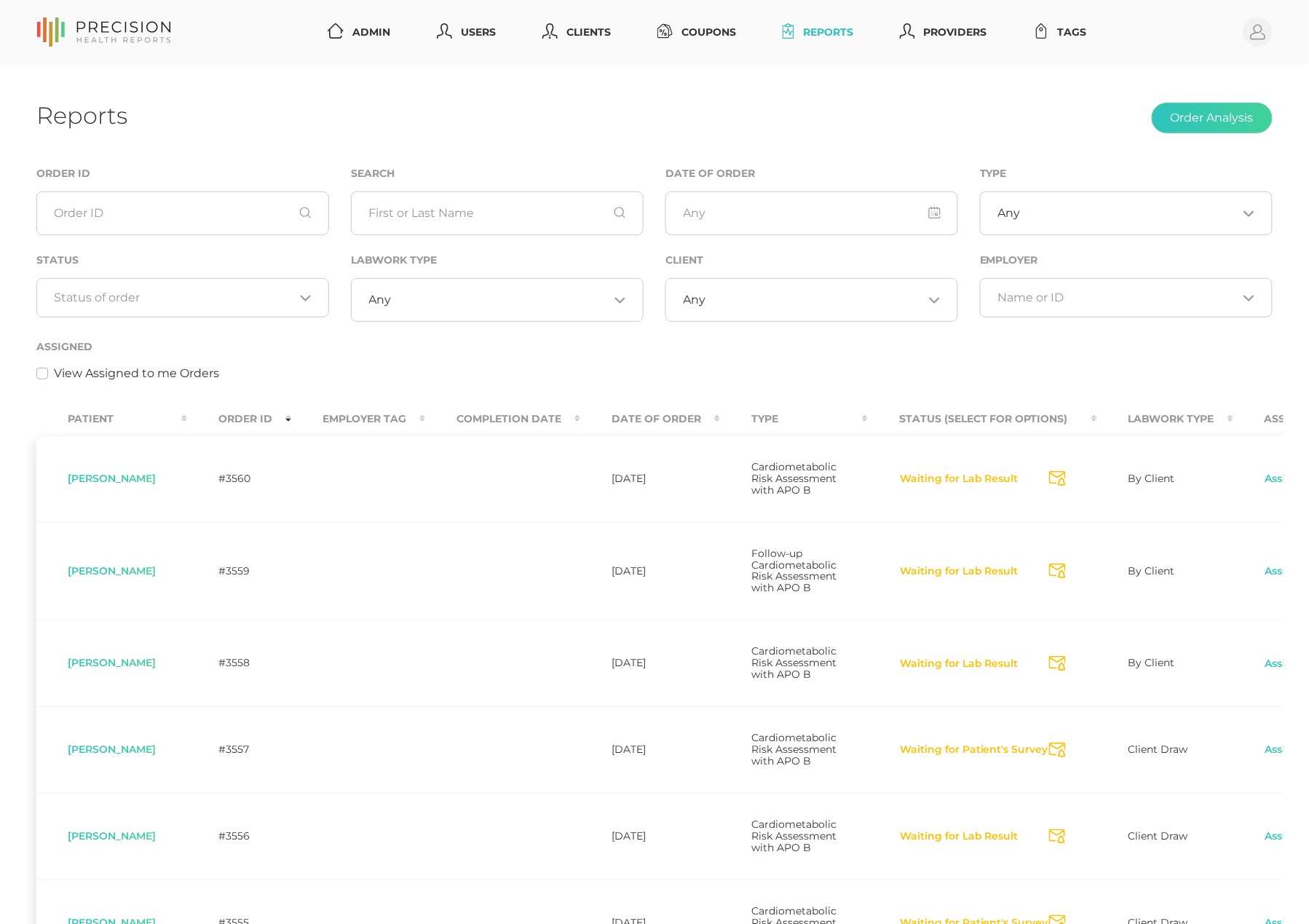
click at [271, 411] on th "Order ID" at bounding box center [239, 419] width 104 height 33
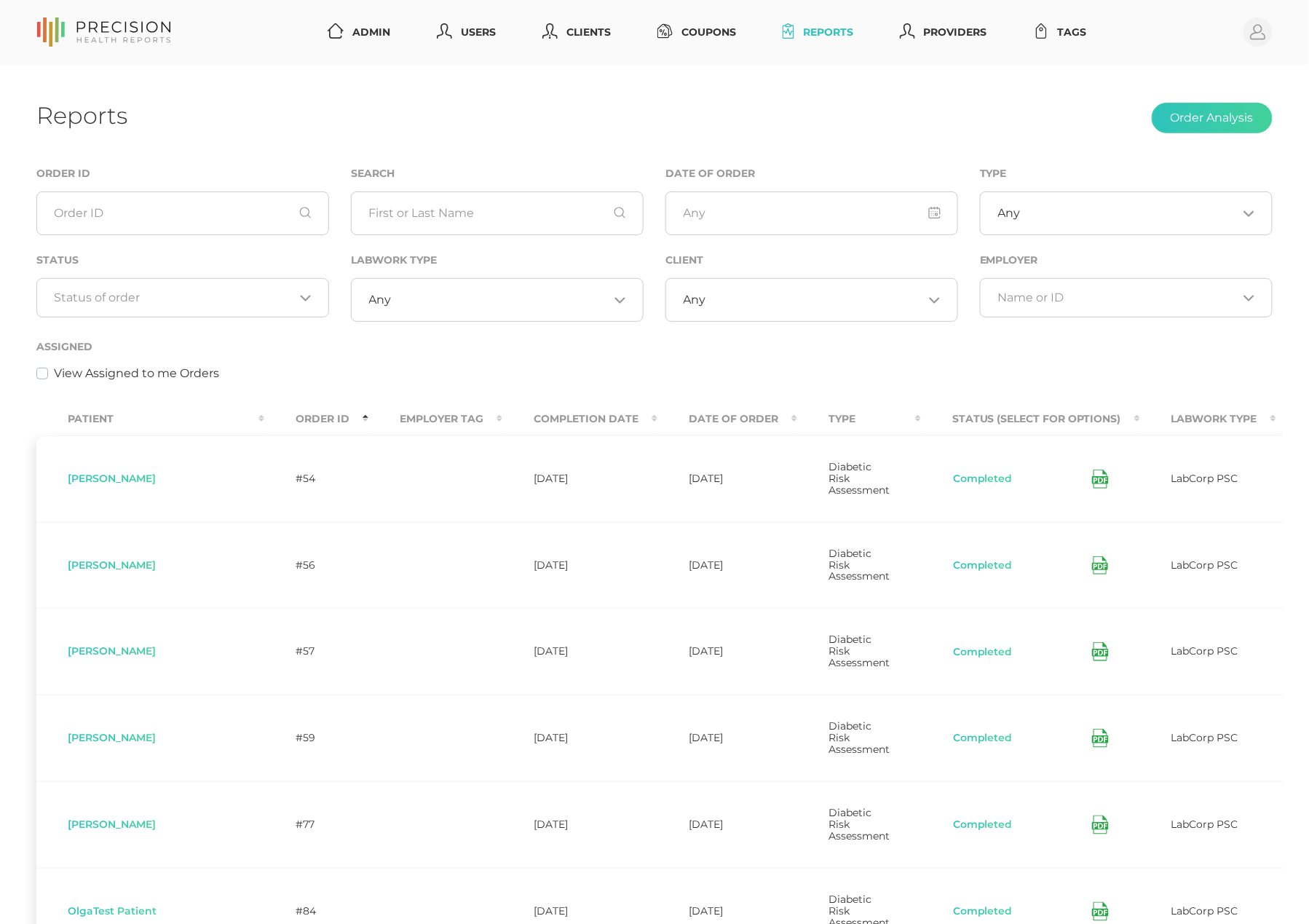
click at [271, 411] on th "Order ID" at bounding box center [316, 419] width 104 height 33
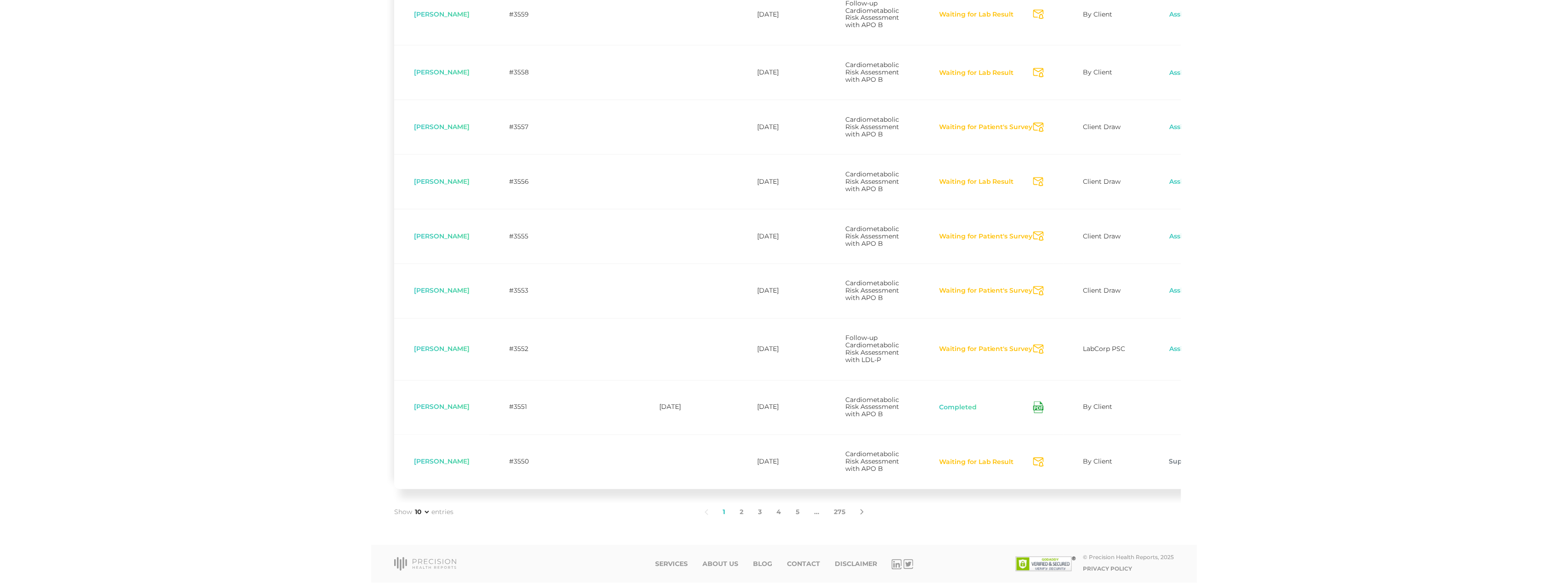
scroll to position [211, 0]
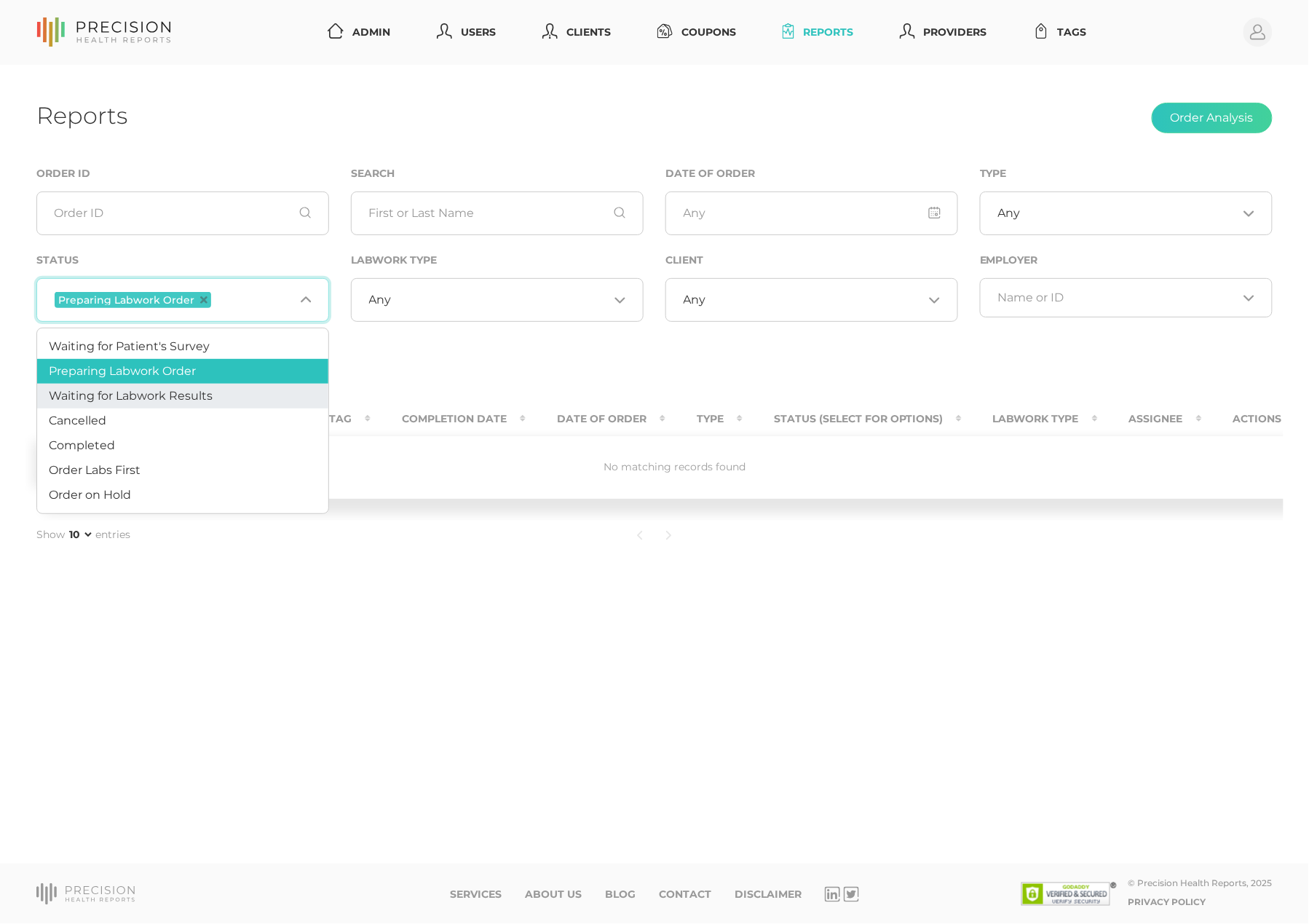
click at [217, 386] on li "Waiting for Labwork Results" at bounding box center [182, 396] width 291 height 25
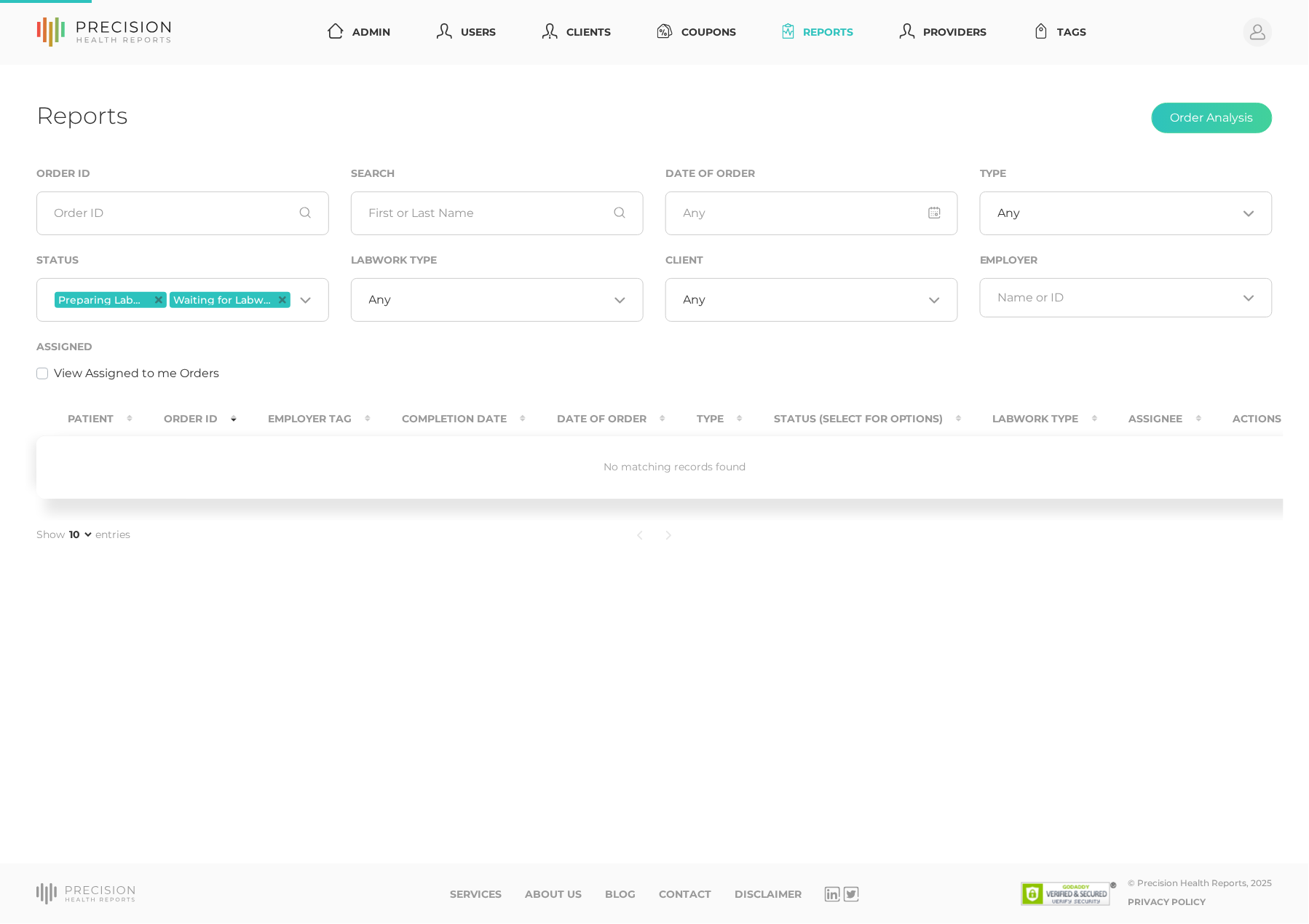
click at [801, 309] on div "Any Loading..." at bounding box center [811, 299] width 292 height 43
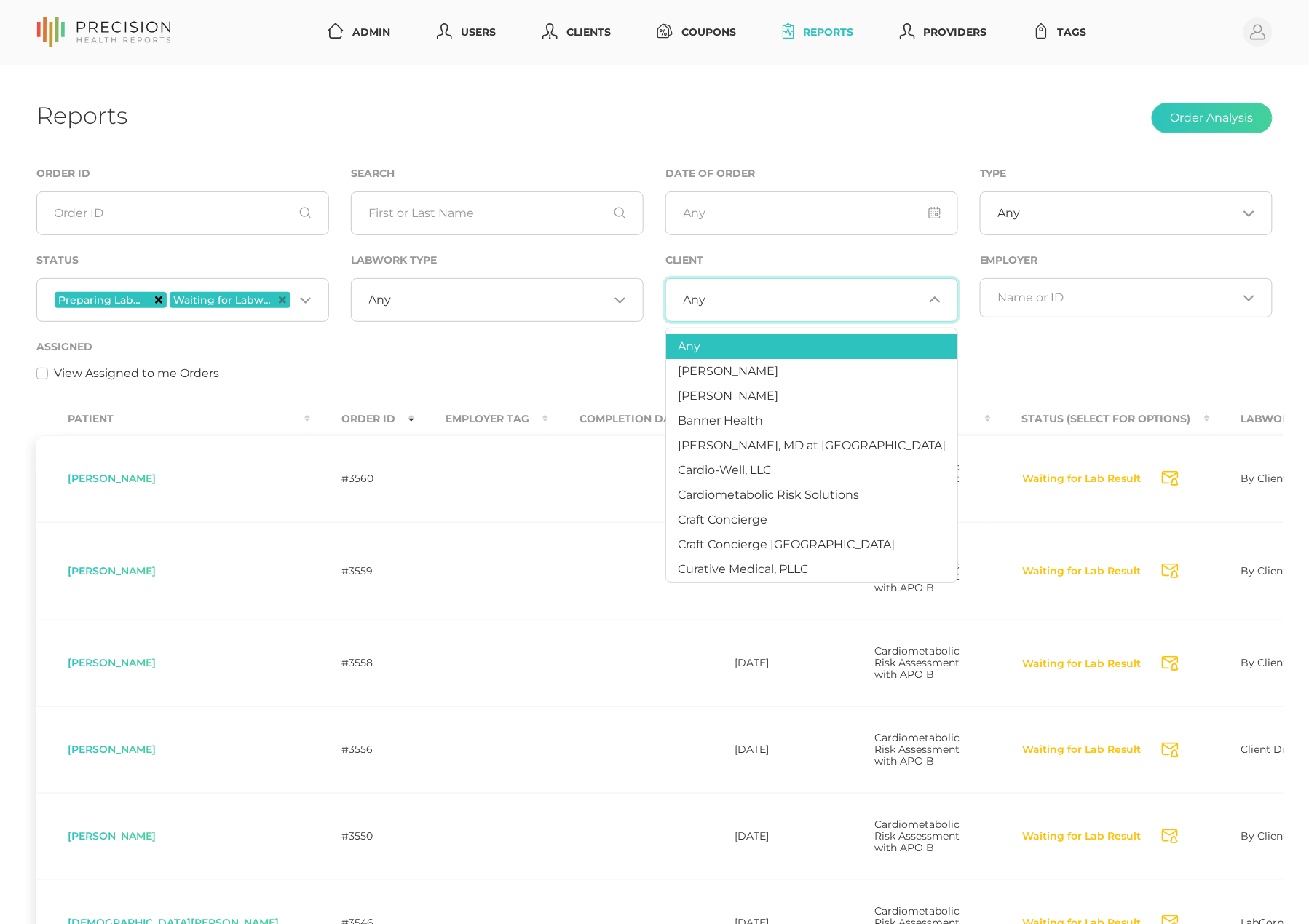
click at [156, 298] on icon "Deselect Preparing Labwork Order" at bounding box center [159, 300] width 8 height 8
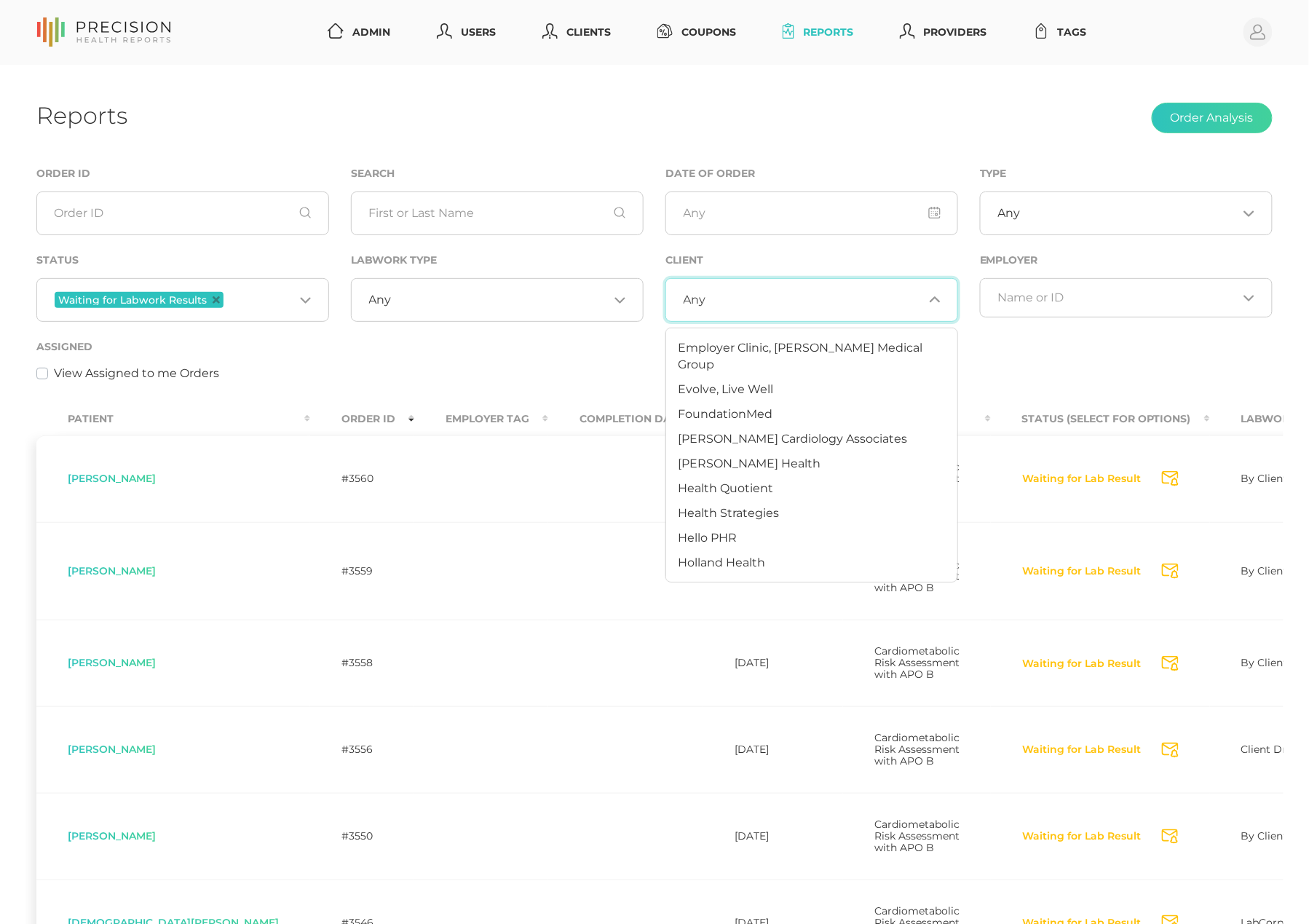
scroll to position [371, 0]
drag, startPoint x: 741, startPoint y: 432, endPoint x: 751, endPoint y: 411, distance: 23.3
click at [740, 449] on li "Hancock Health" at bounding box center [812, 462] width 291 height 25
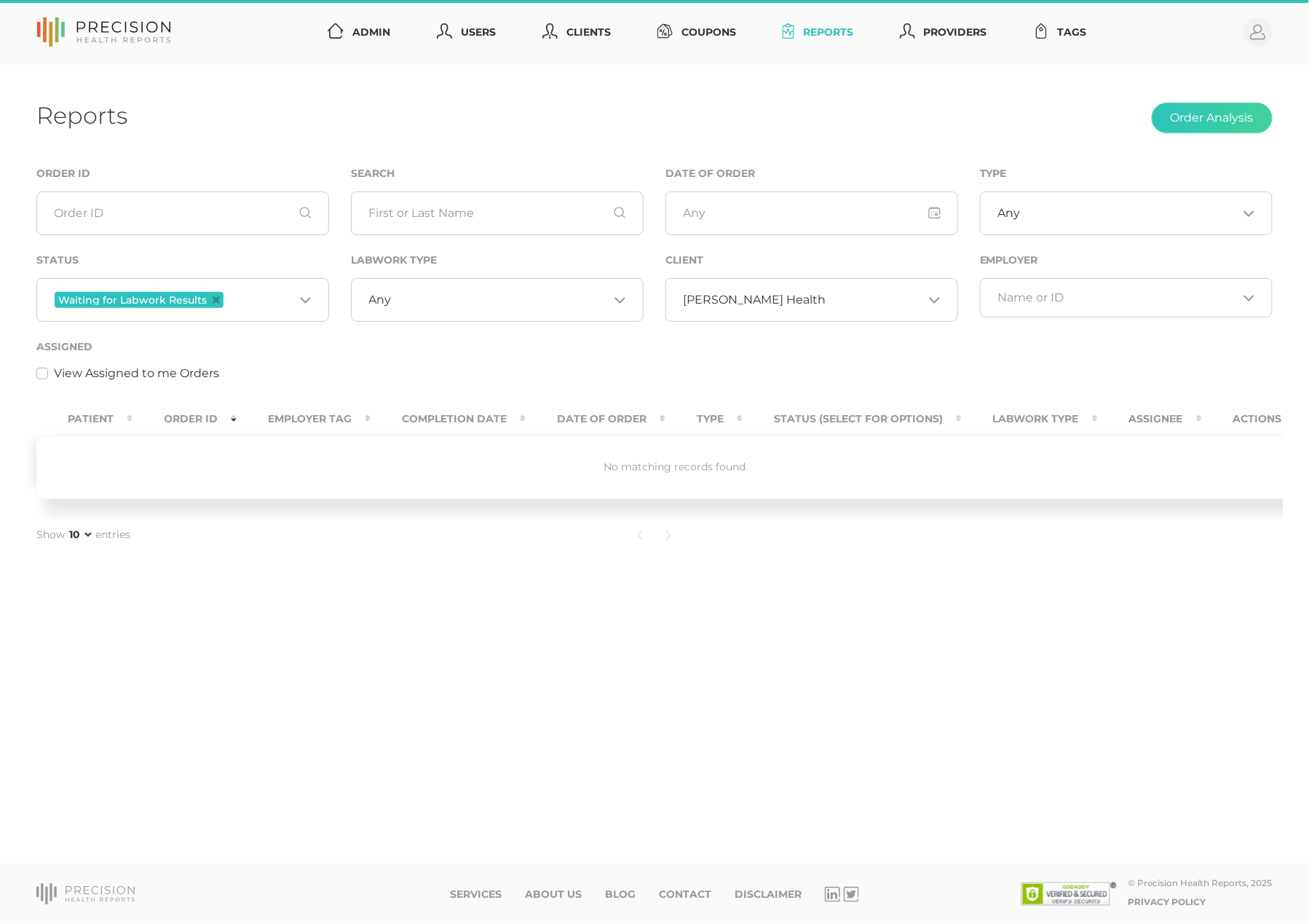
click at [767, 308] on span "Hancock Health" at bounding box center [755, 299] width 143 height 14
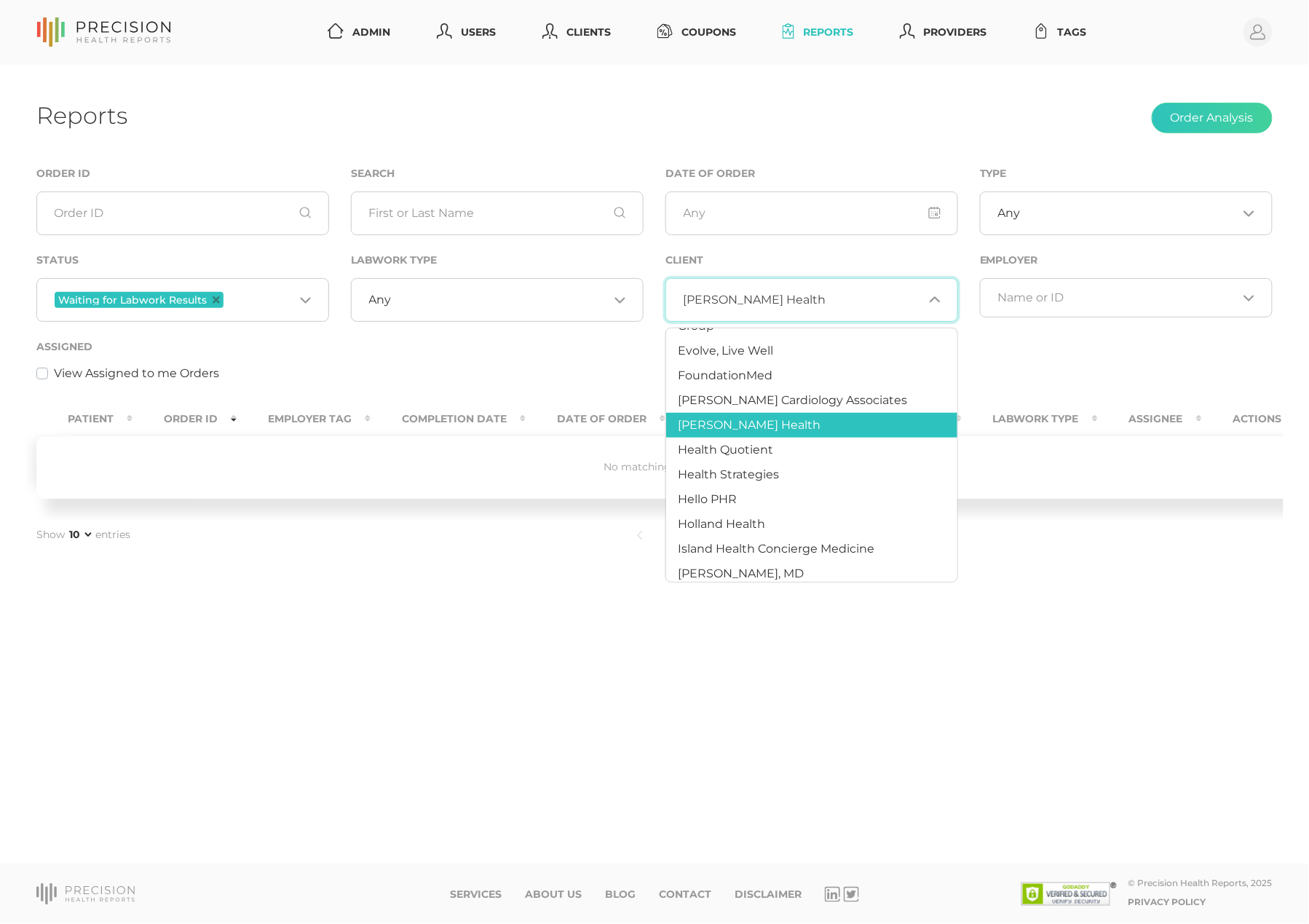
scroll to position [411, 0]
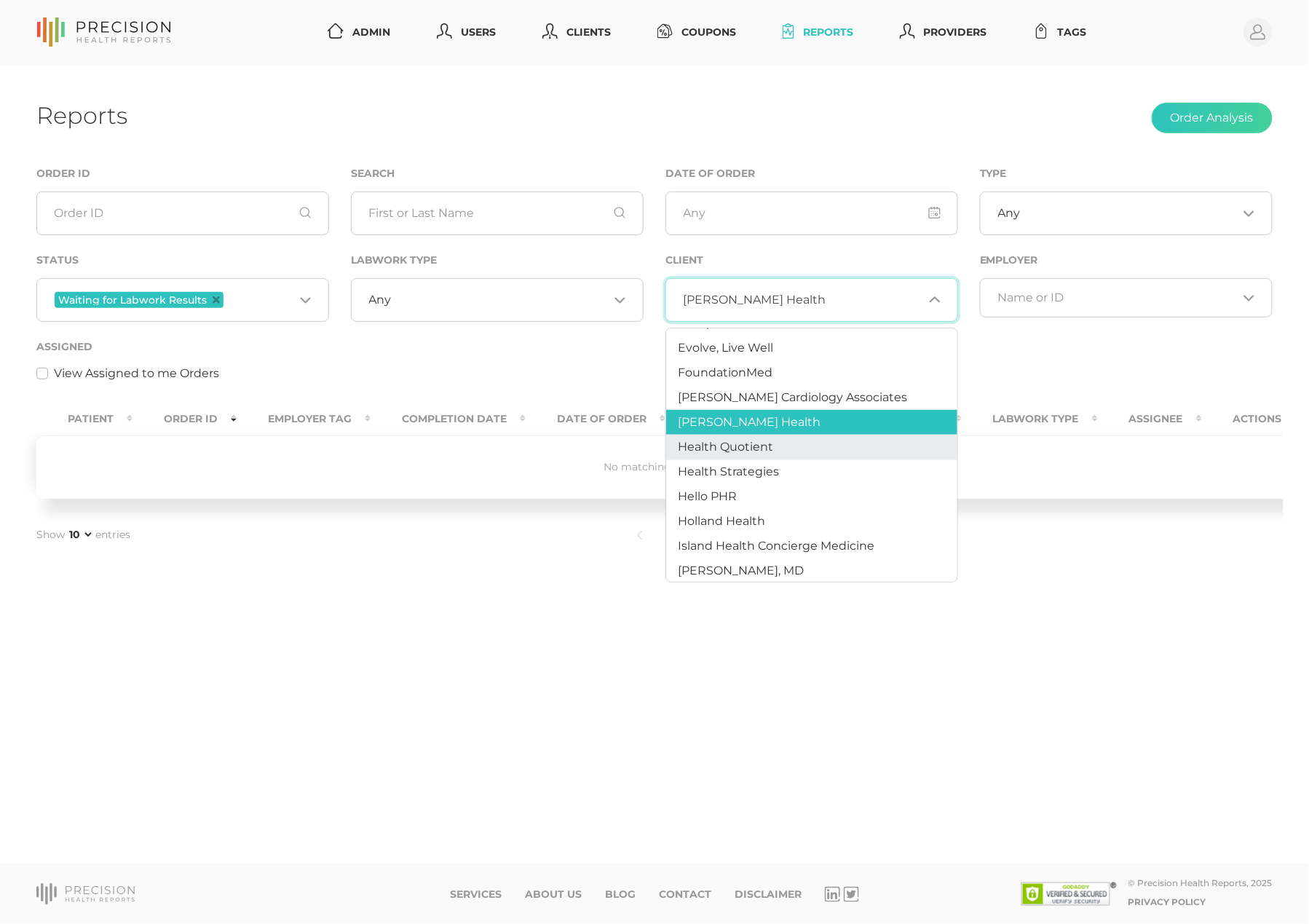
click at [750, 440] on span "Health Quotient" at bounding box center [725, 447] width 95 height 14
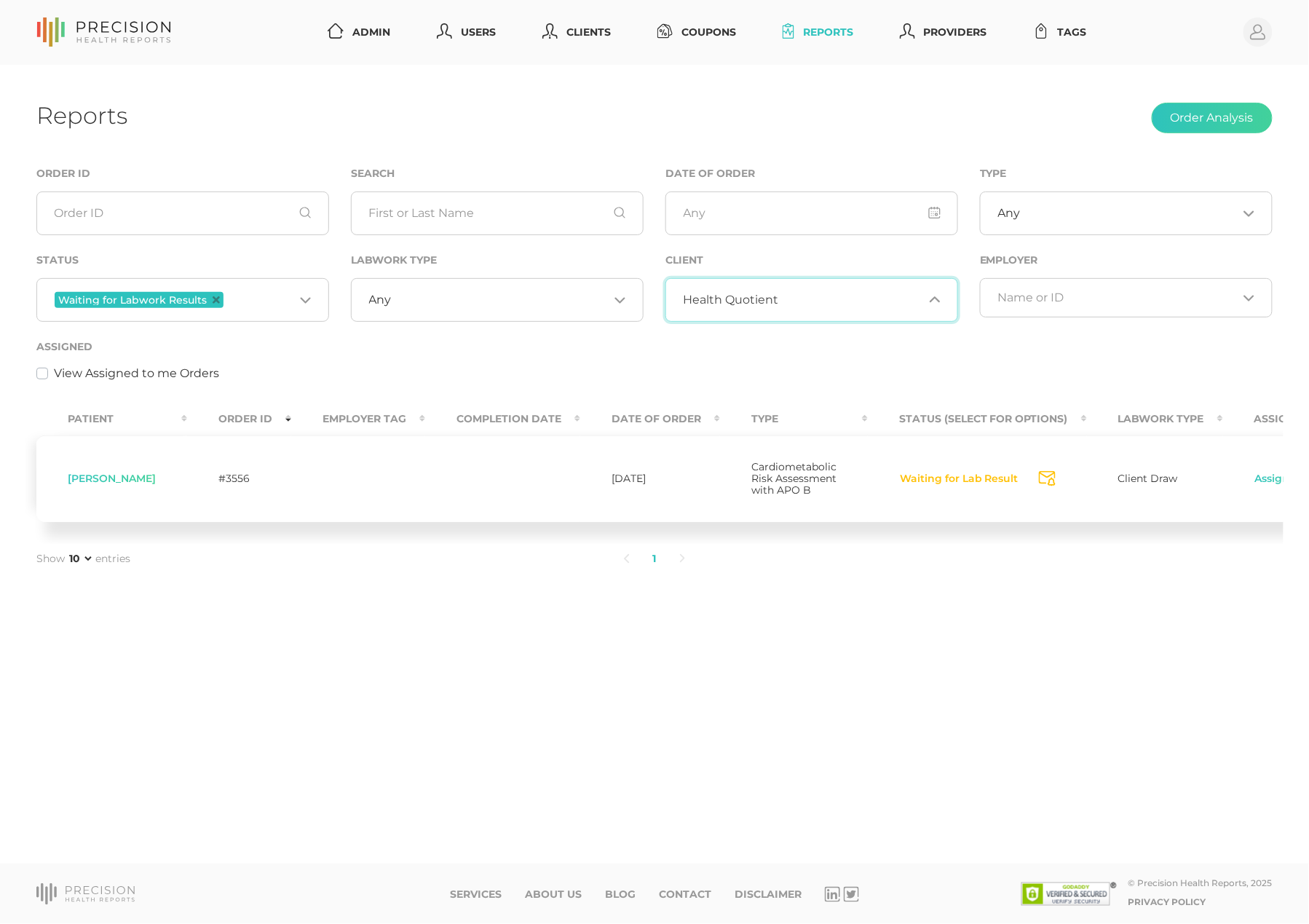
click at [764, 303] on span "Health Quotient" at bounding box center [731, 299] width 95 height 14
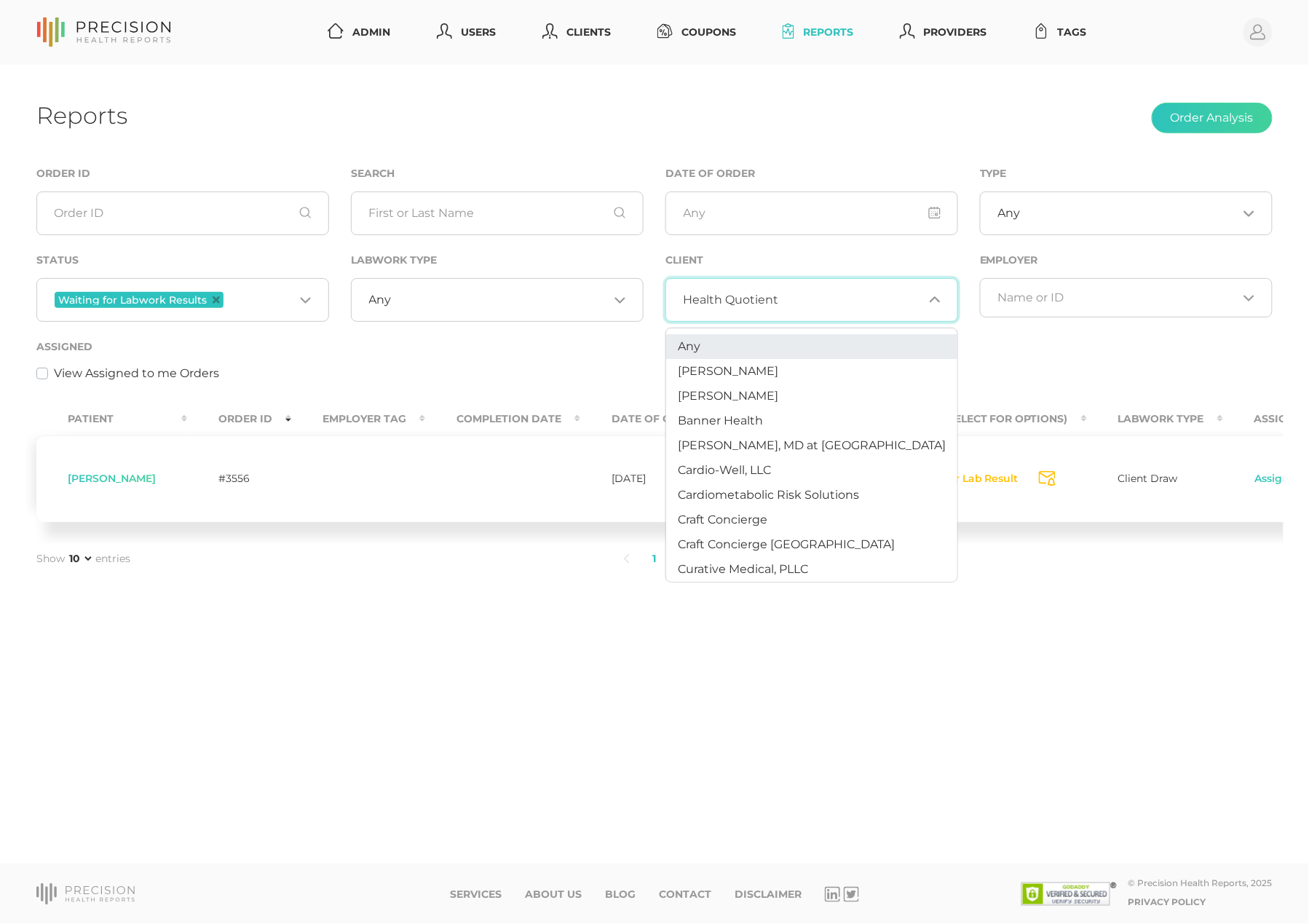
scroll to position [0, 0]
click at [720, 355] on li "Any" at bounding box center [812, 346] width 291 height 25
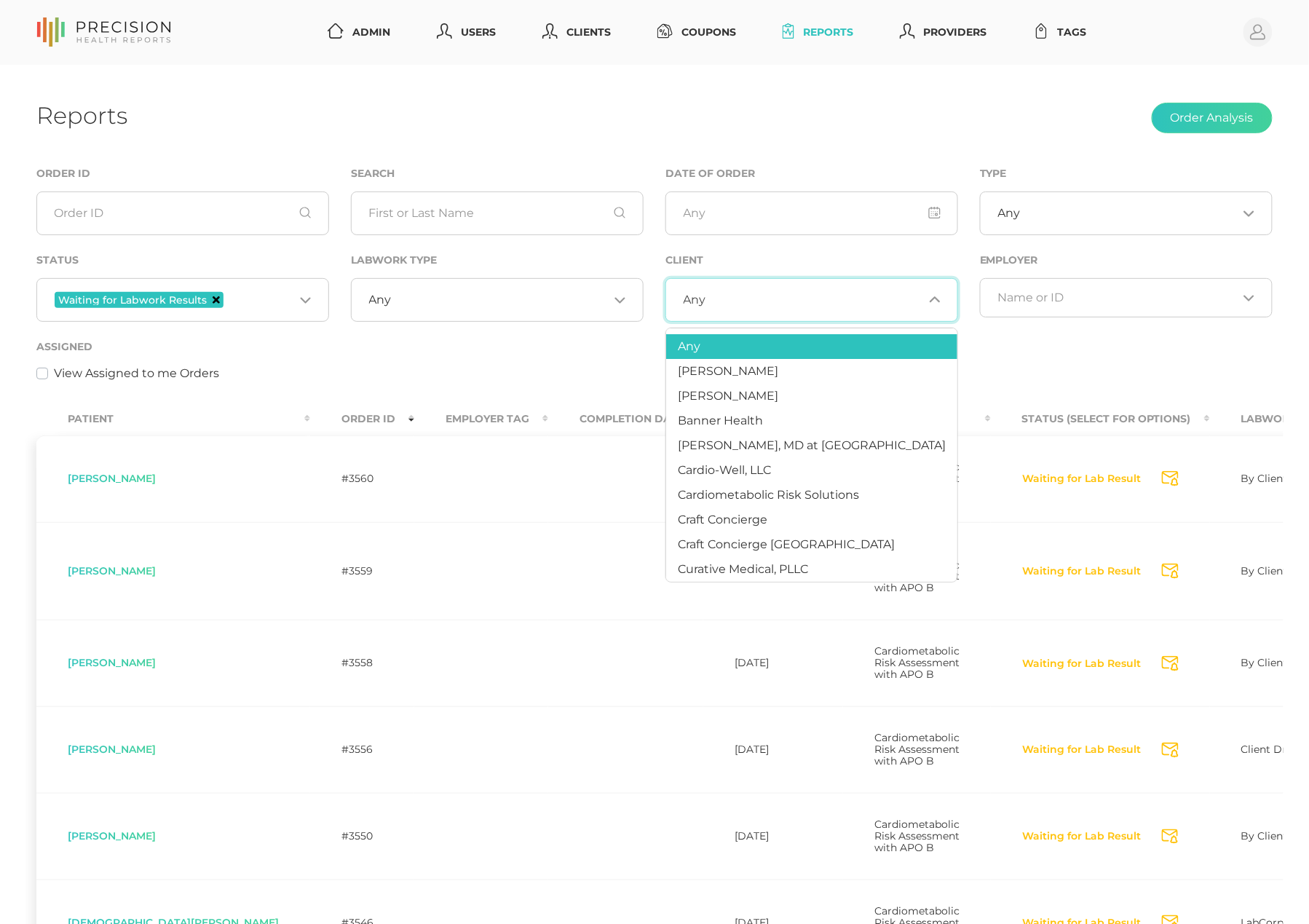
click at [215, 303] on icon "Deselect Waiting for Labwork Results" at bounding box center [216, 300] width 8 height 8
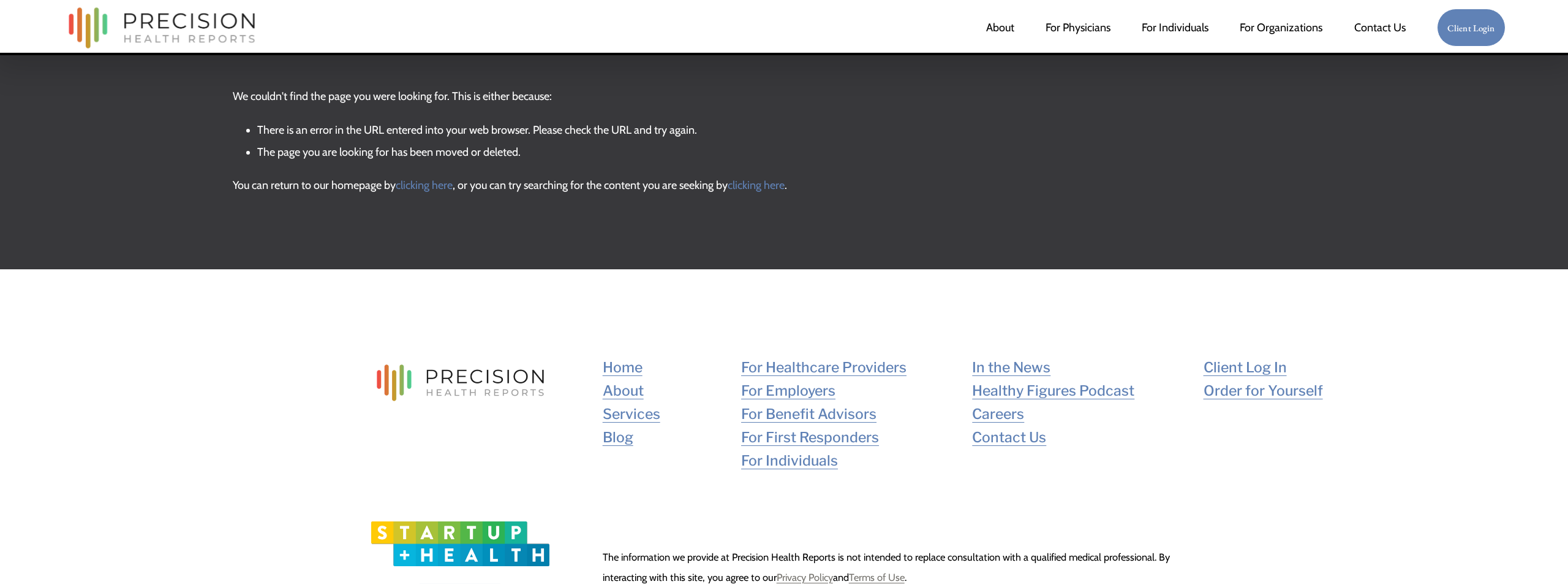
scroll to position [58, 0]
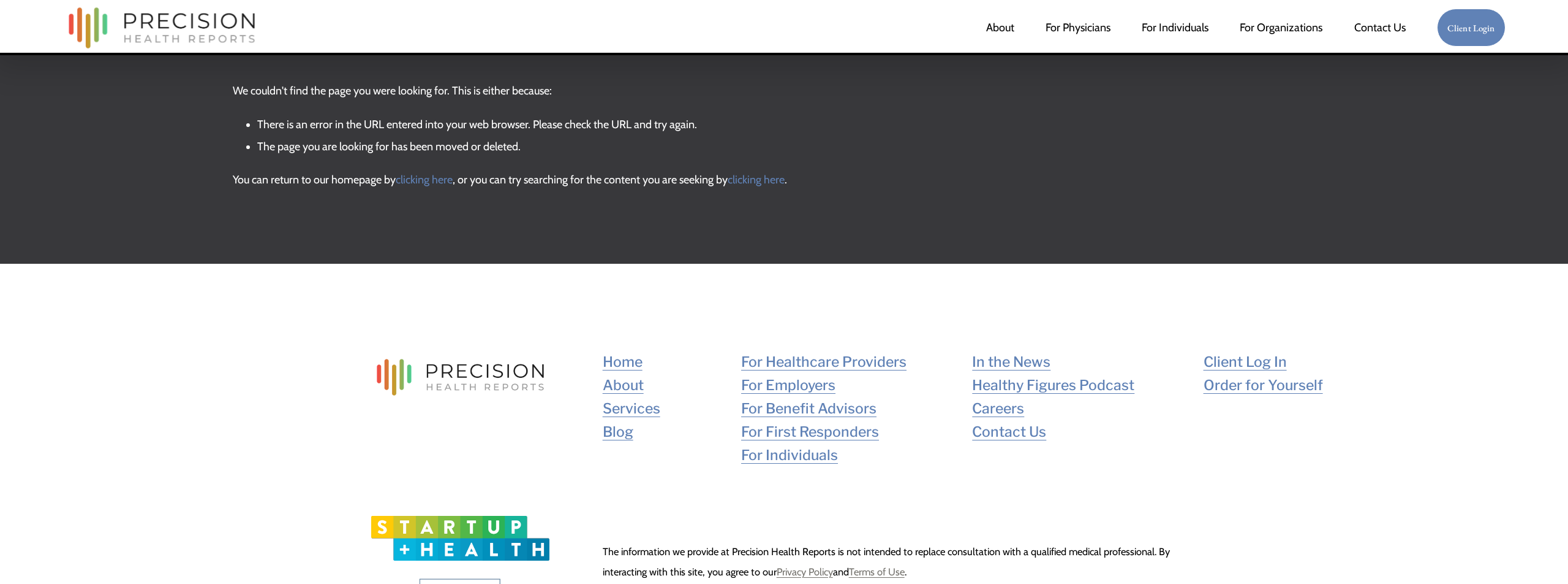
click at [616, 431] on link "Blog" at bounding box center [618, 431] width 31 height 24
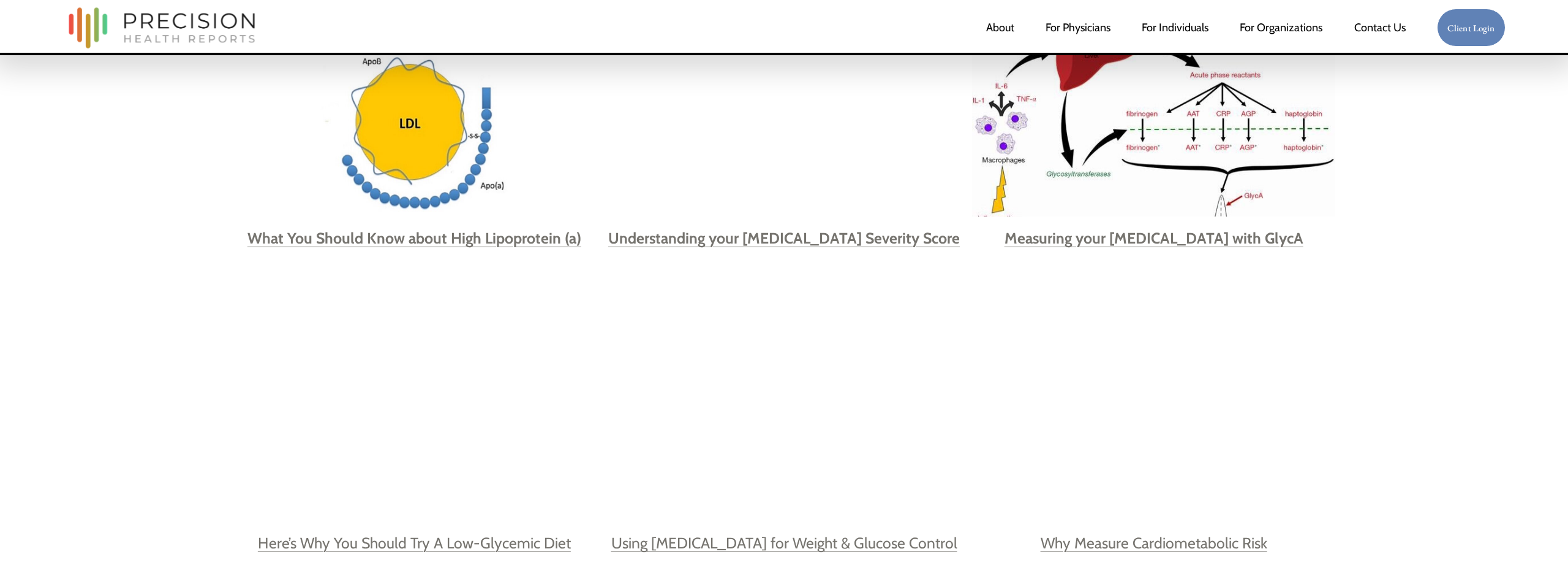
scroll to position [1139, 0]
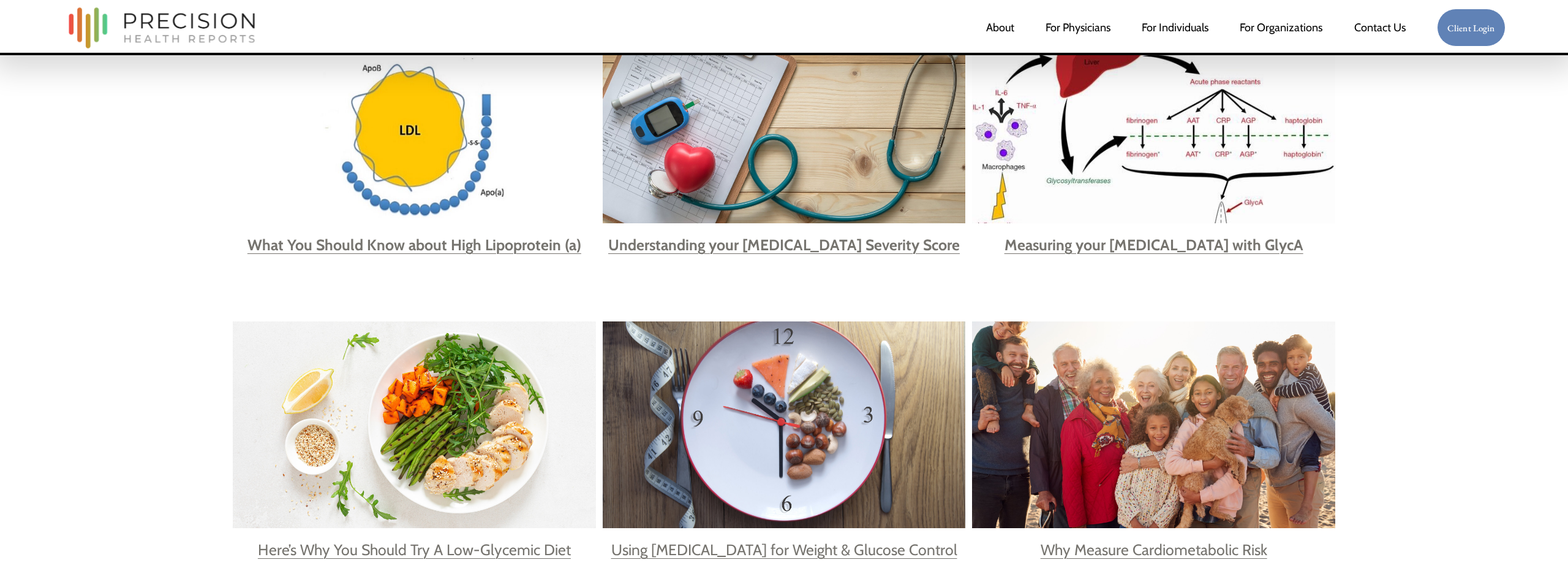
click at [1092, 243] on strong "Measuring your Systemic Inflammation with GlycA" at bounding box center [1154, 244] width 299 height 19
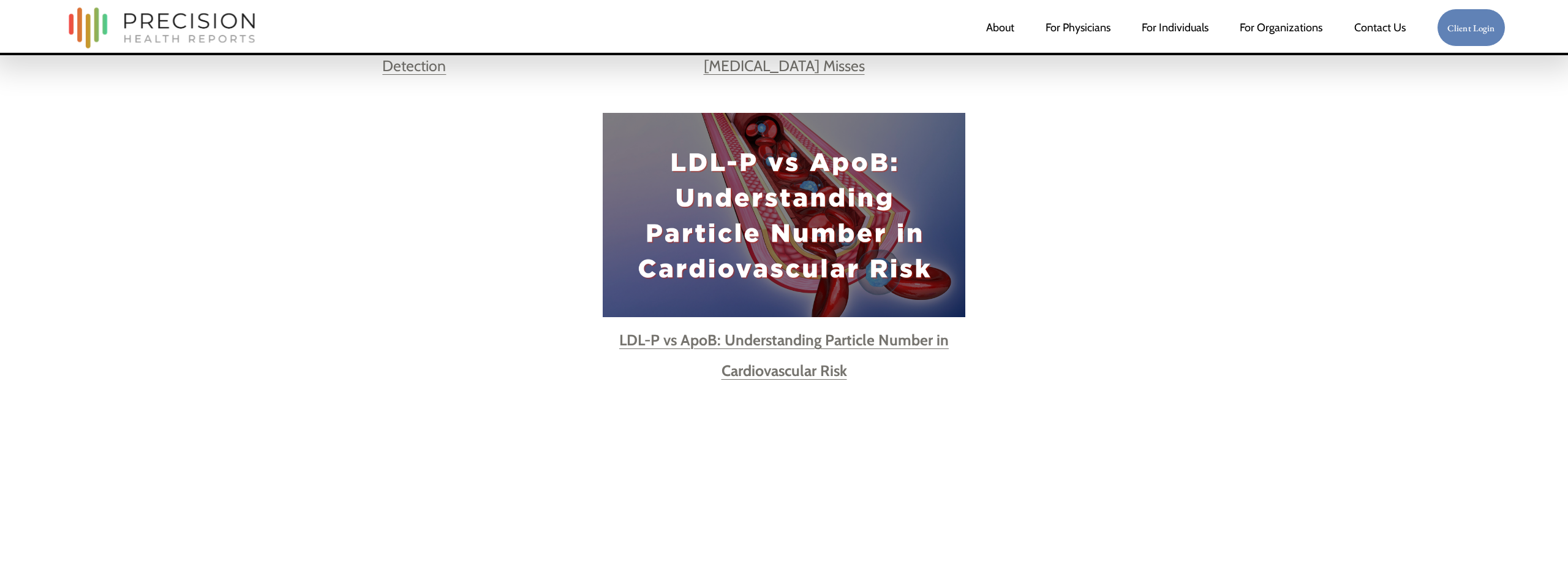
scroll to position [2596, 0]
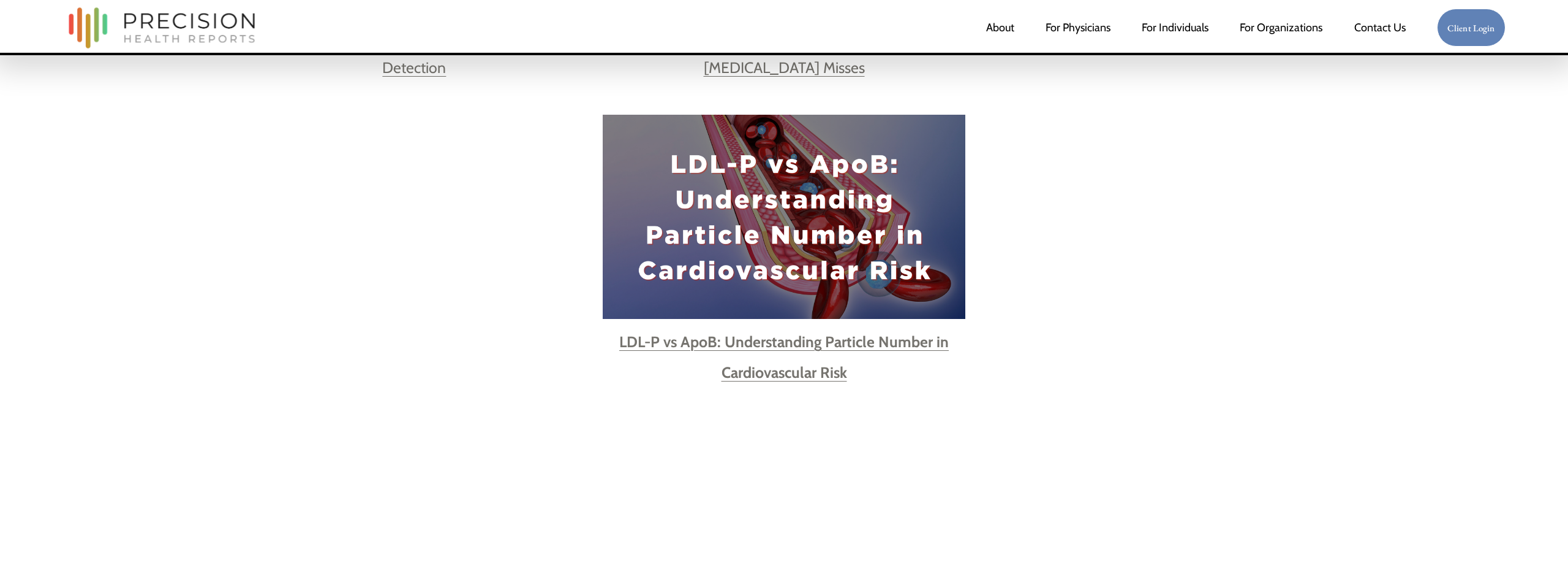
click at [1172, 28] on link "For Individuals" at bounding box center [1175, 28] width 67 height 24
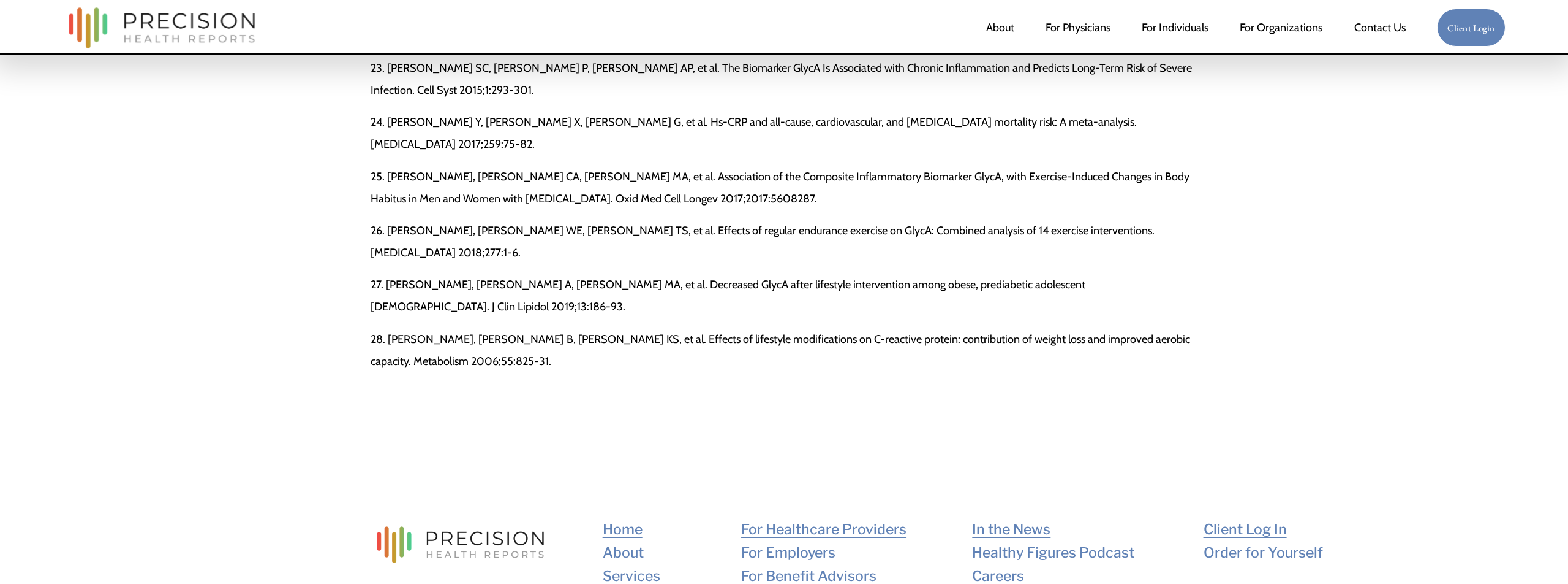
scroll to position [5451, 0]
